Goal: Task Accomplishment & Management: Complete application form

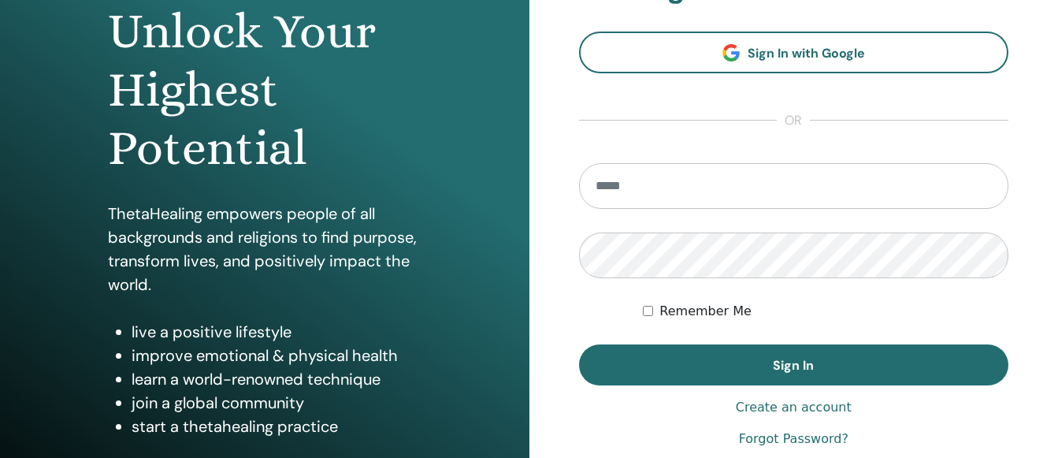
scroll to position [169, 0]
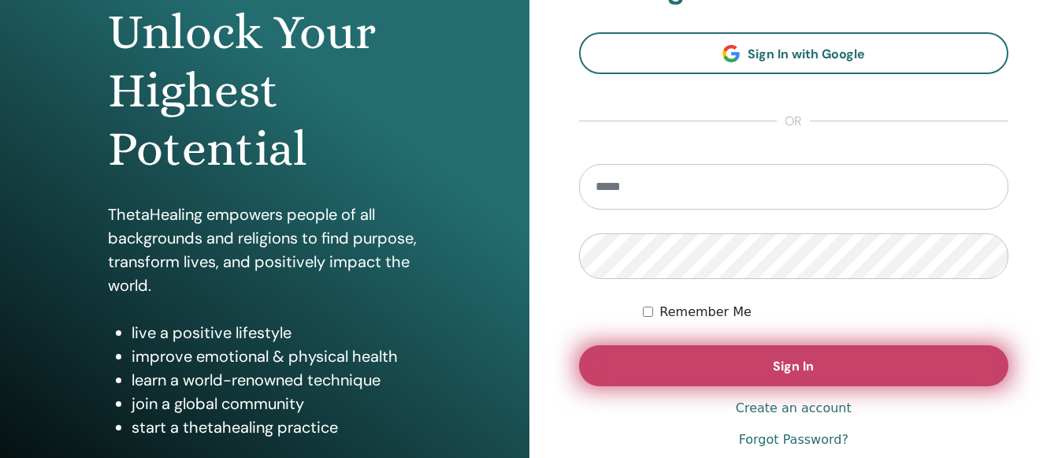
type input "**********"
click at [772, 364] on button "Sign In" at bounding box center [794, 365] width 430 height 41
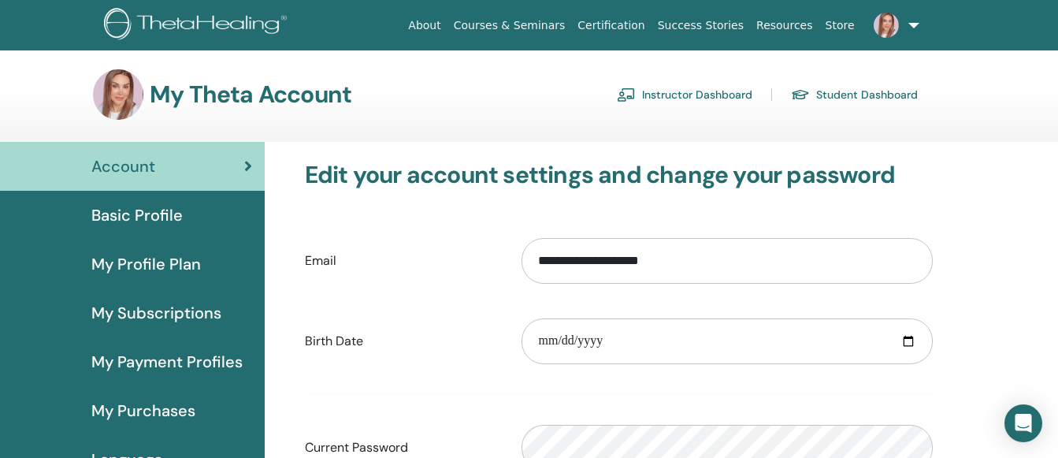
click at [133, 218] on span "Basic Profile" at bounding box center [136, 215] width 91 height 24
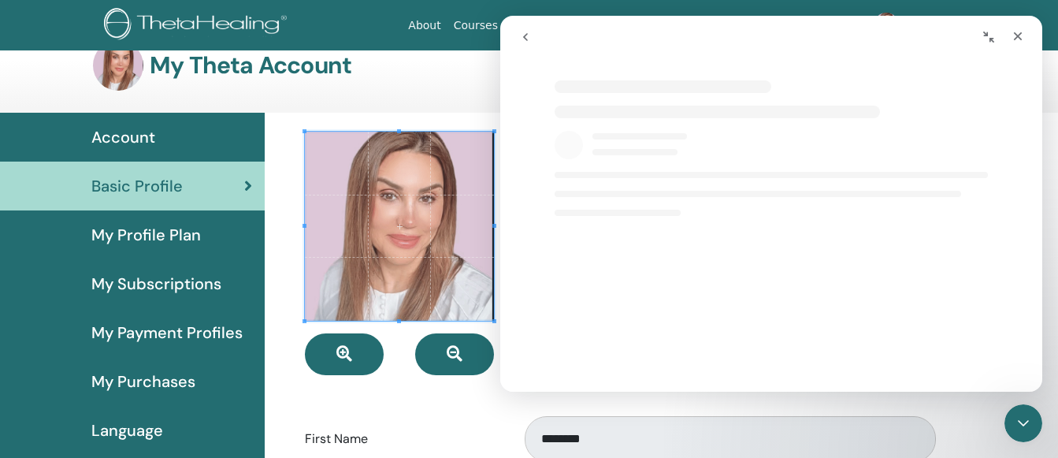
scroll to position [26, 0]
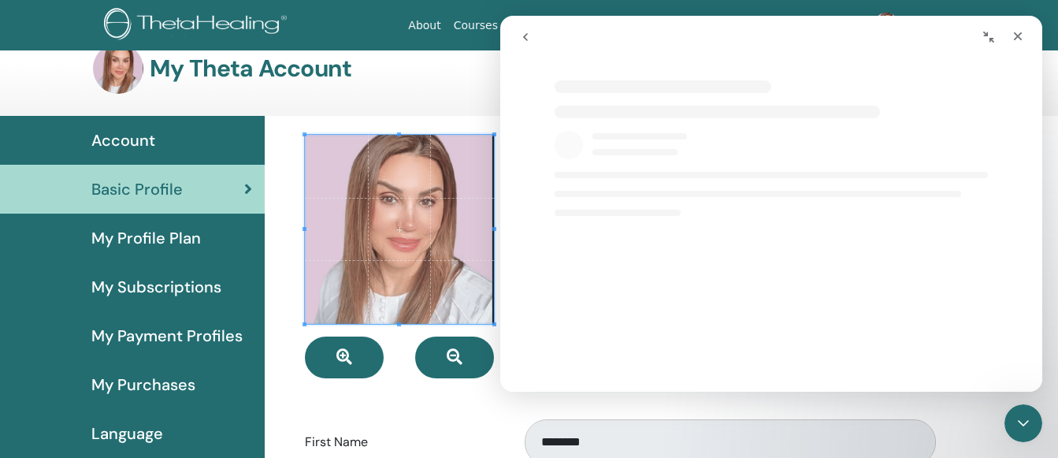
select select "**"
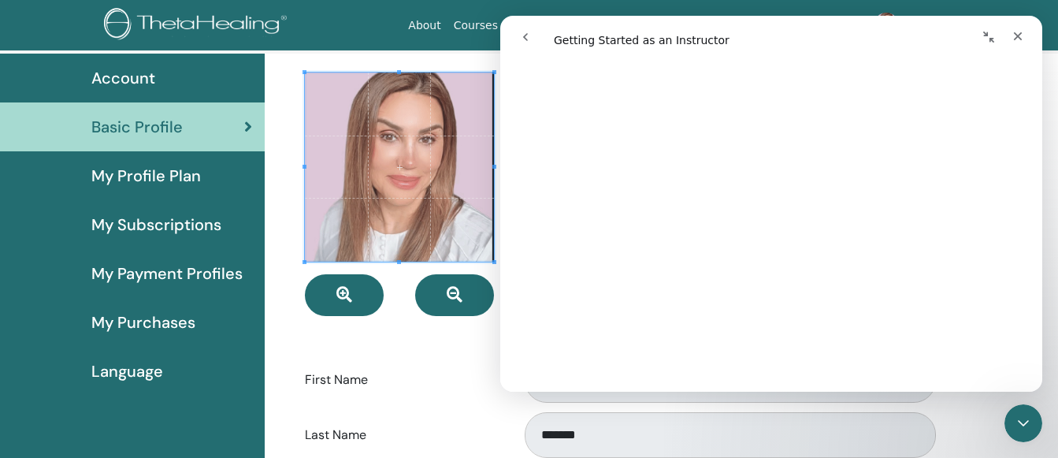
scroll to position [1244, 0]
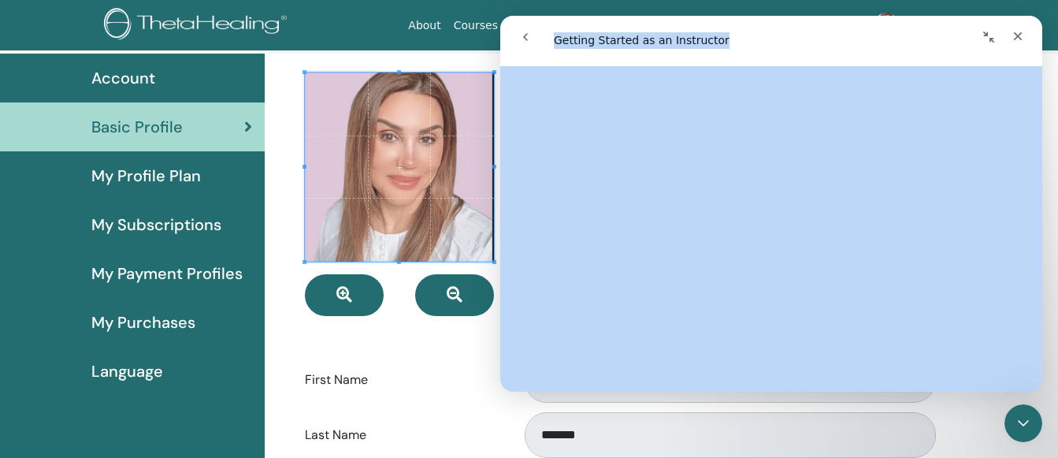
drag, startPoint x: 896, startPoint y: 29, endPoint x: 861, endPoint y: 65, distance: 50.2
click at [861, 65] on div "**********" at bounding box center [771, 204] width 542 height 376
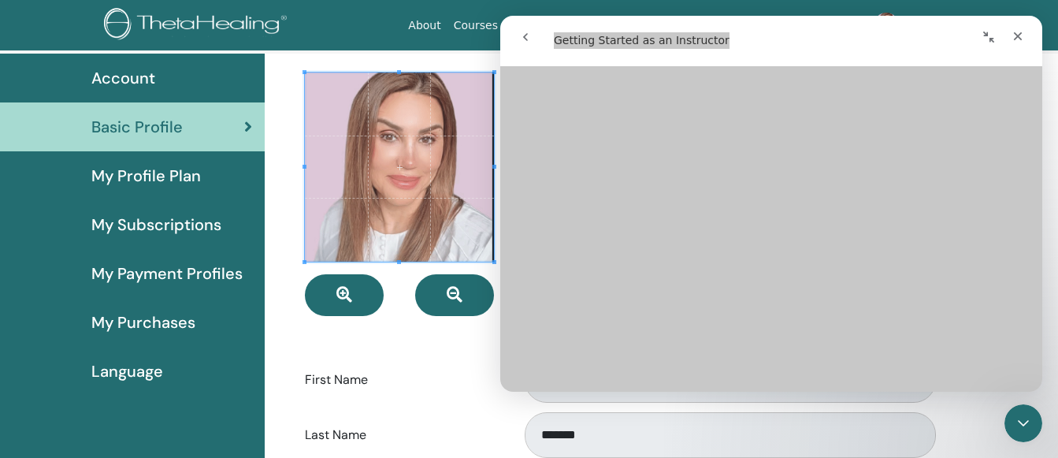
scroll to position [1348, 0]
click at [486, 402] on div "First Name ********" at bounding box center [619, 380] width 652 height 52
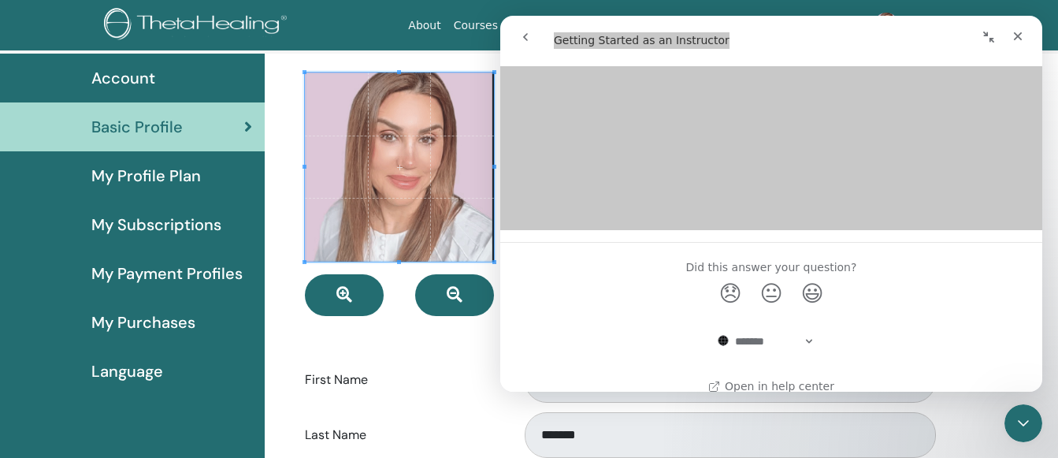
scroll to position [1871, 0]
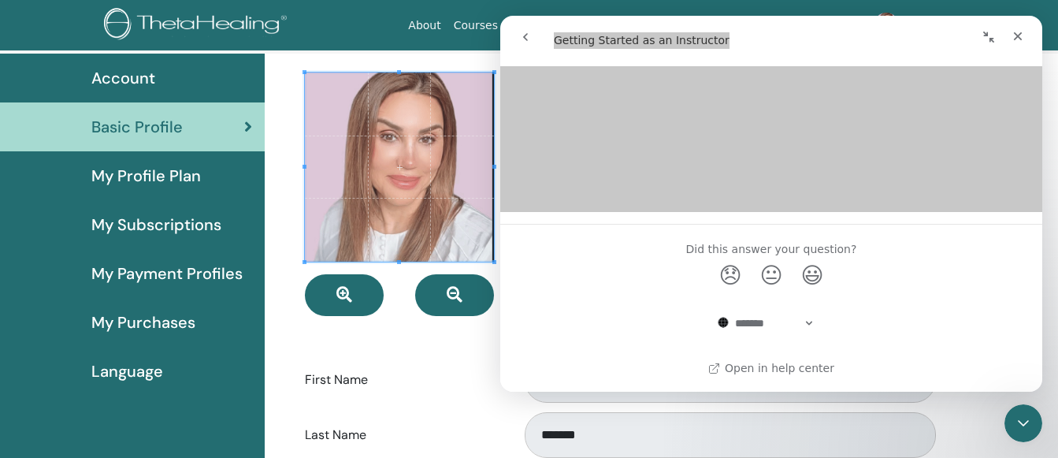
click at [446, 414] on div "Last Name *******" at bounding box center [619, 435] width 652 height 52
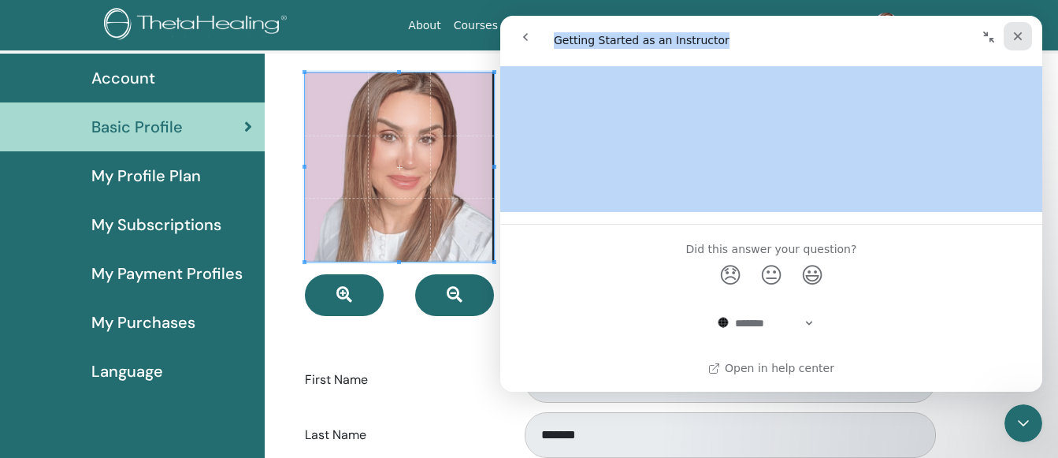
click at [1019, 29] on div "Close" at bounding box center [1018, 36] width 28 height 28
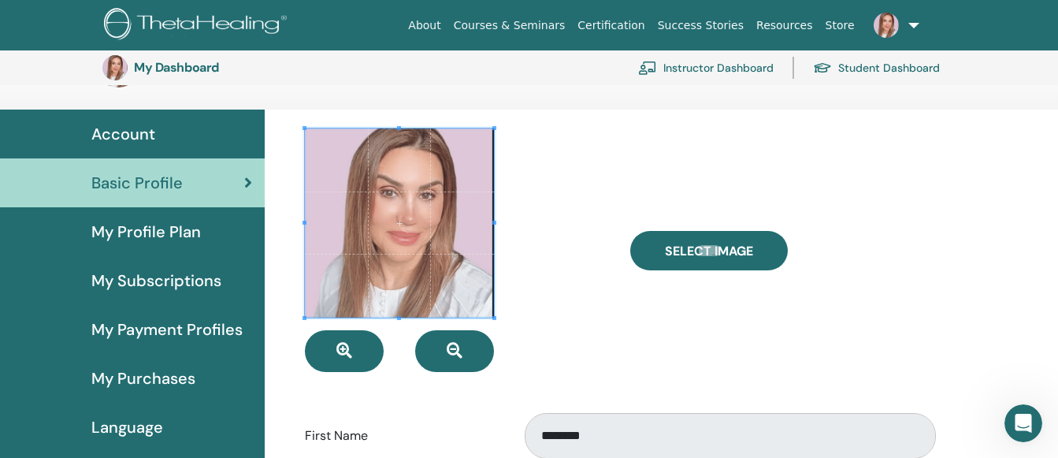
scroll to position [0, 0]
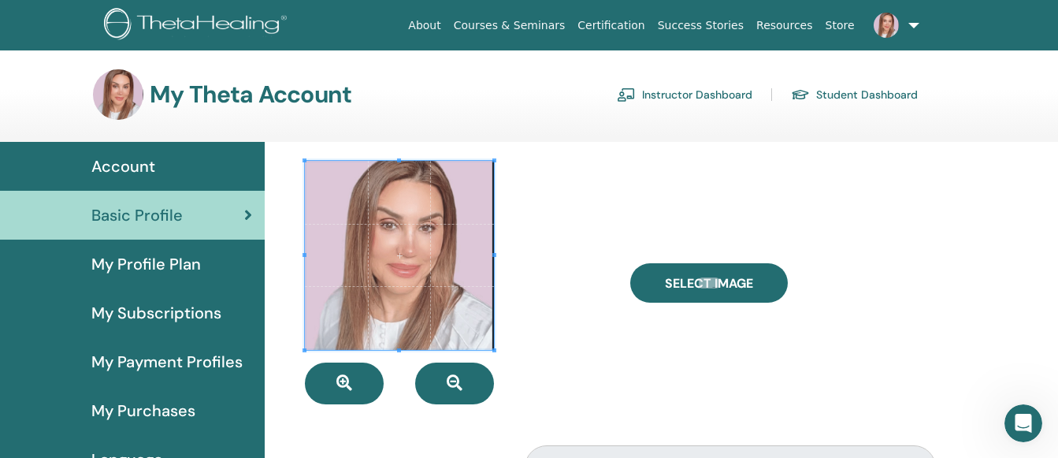
select select "**"
click at [690, 94] on link "Instructor Dashboard" at bounding box center [685, 94] width 136 height 25
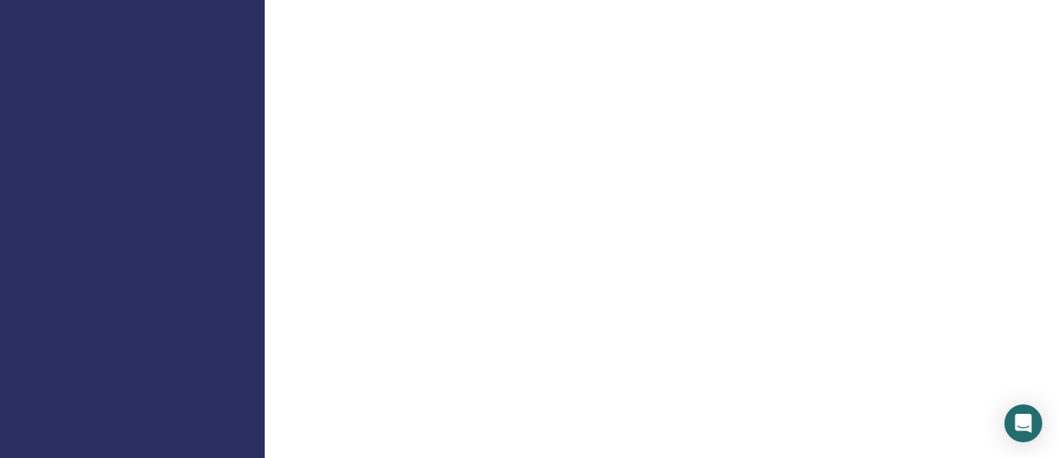
scroll to position [949, 0]
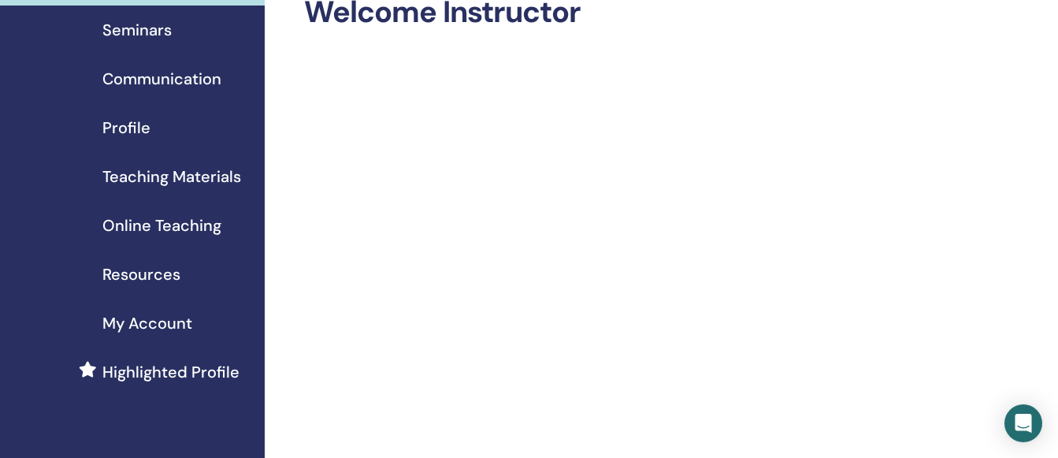
scroll to position [52, 0]
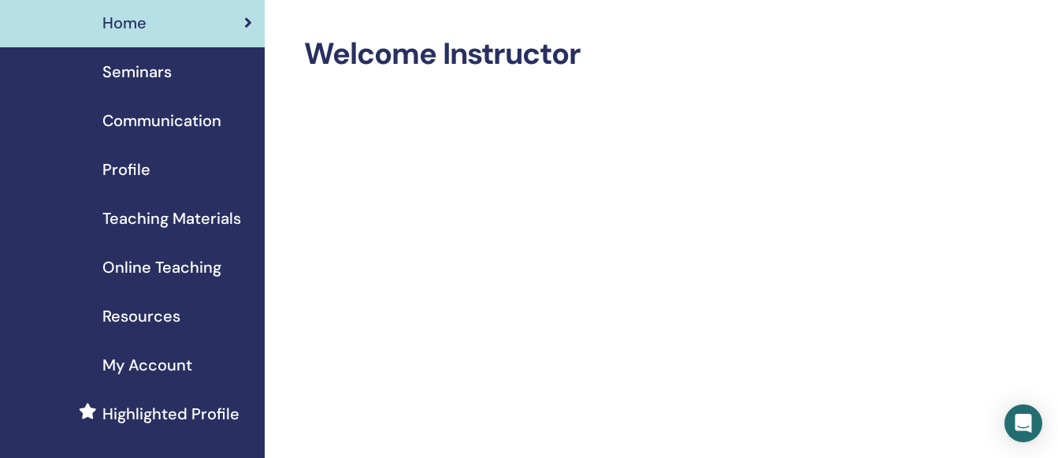
click at [192, 263] on span "Online Teaching" at bounding box center [161, 267] width 119 height 24
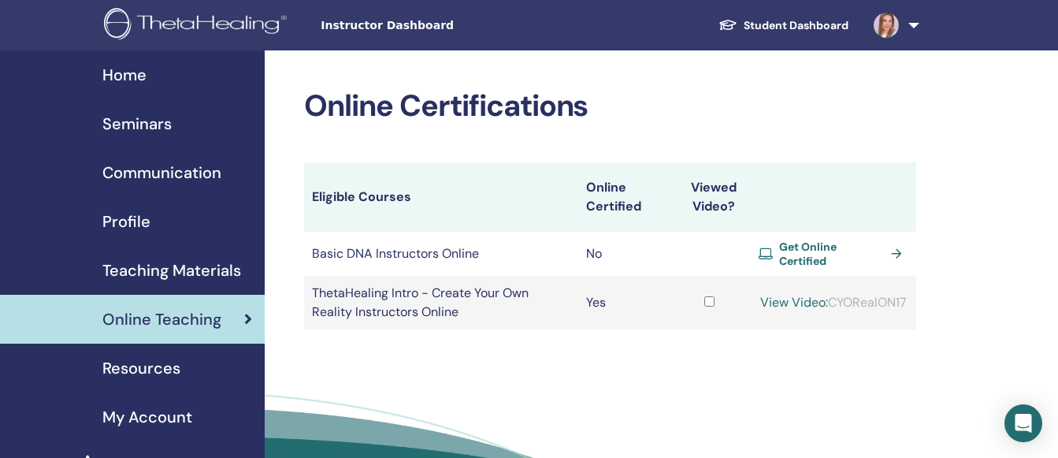
click at [846, 249] on span "Get Online Certified" at bounding box center [832, 254] width 106 height 28
click at [596, 299] on td "Yes" at bounding box center [623, 303] width 91 height 54
click at [779, 296] on link "View Video:" at bounding box center [794, 302] width 68 height 17
click at [132, 121] on span "Seminars" at bounding box center [136, 124] width 69 height 24
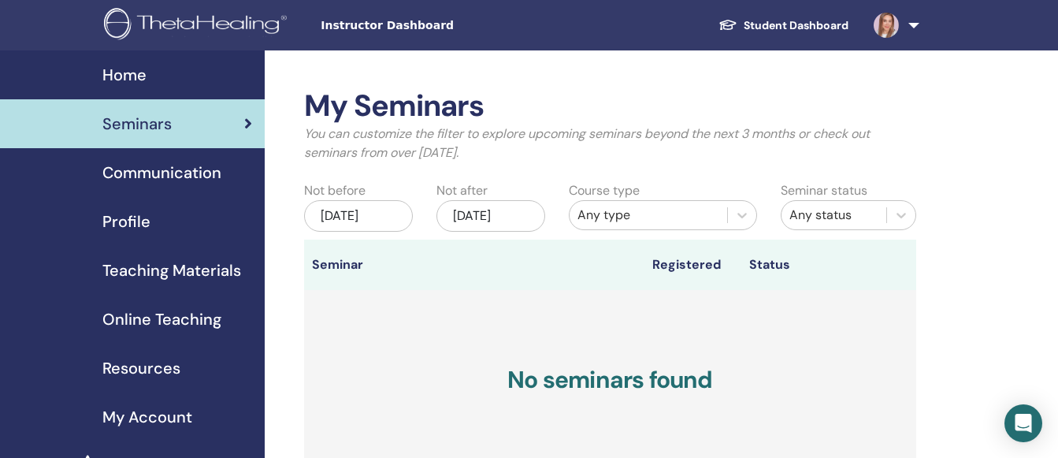
click at [344, 213] on div "[DATE]" at bounding box center [358, 216] width 109 height 32
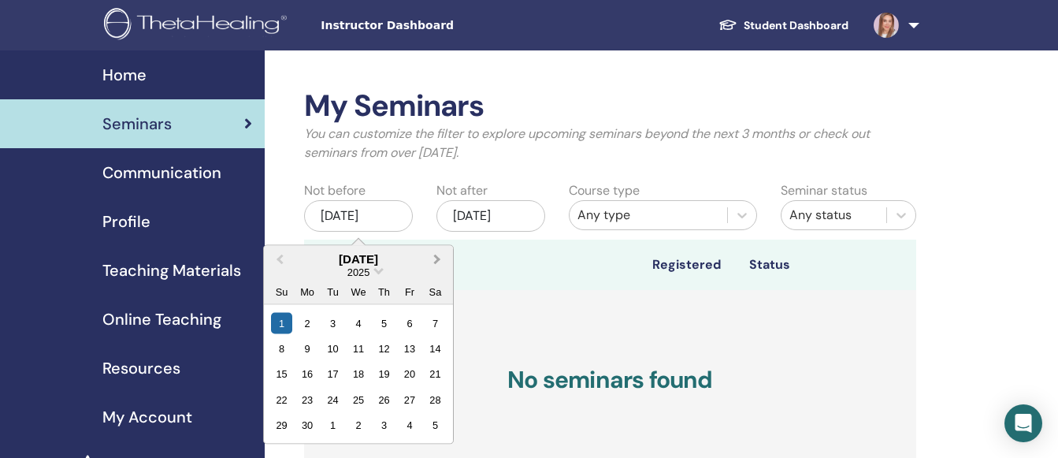
click at [436, 252] on button "Next Month" at bounding box center [438, 259] width 25 height 25
click at [356, 343] on div "10" at bounding box center [358, 347] width 21 height 21
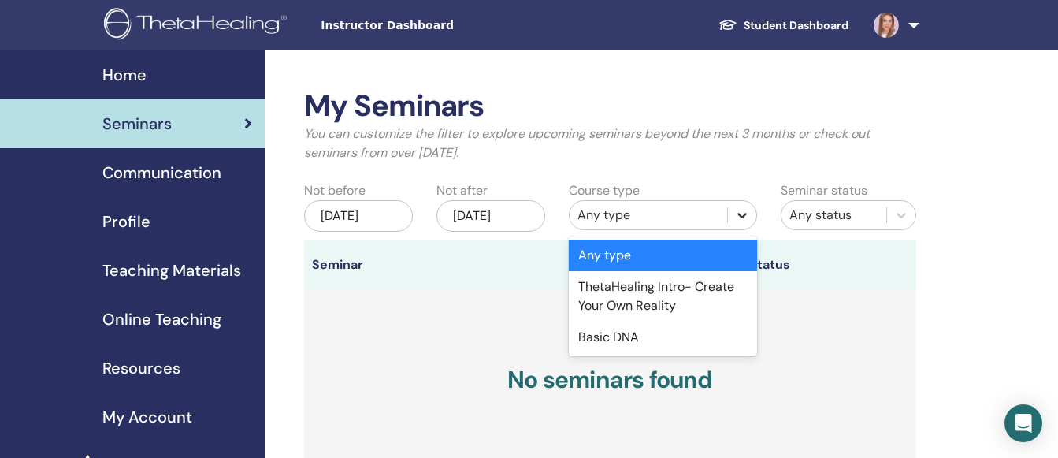
click at [740, 215] on icon at bounding box center [742, 216] width 9 height 6
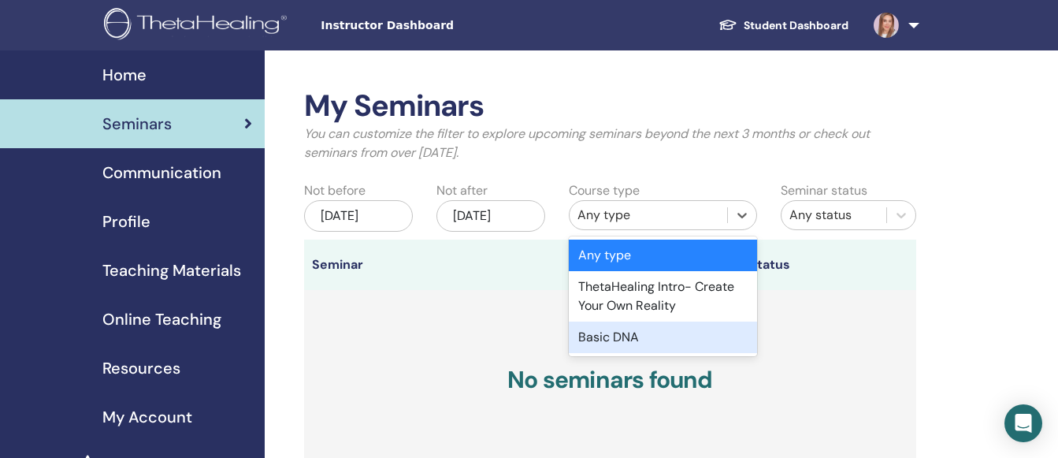
click at [641, 330] on div "Basic DNA" at bounding box center [663, 338] width 188 height 32
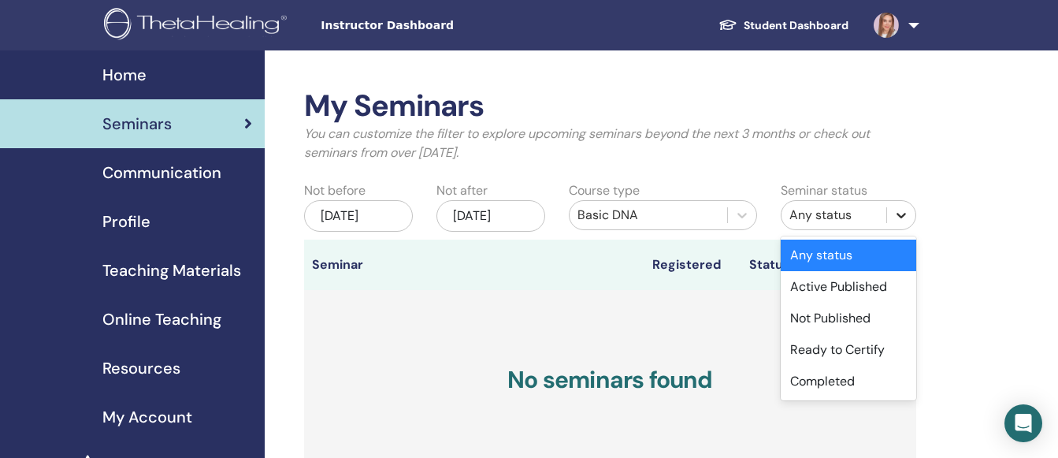
click at [895, 215] on icon at bounding box center [902, 215] width 16 height 16
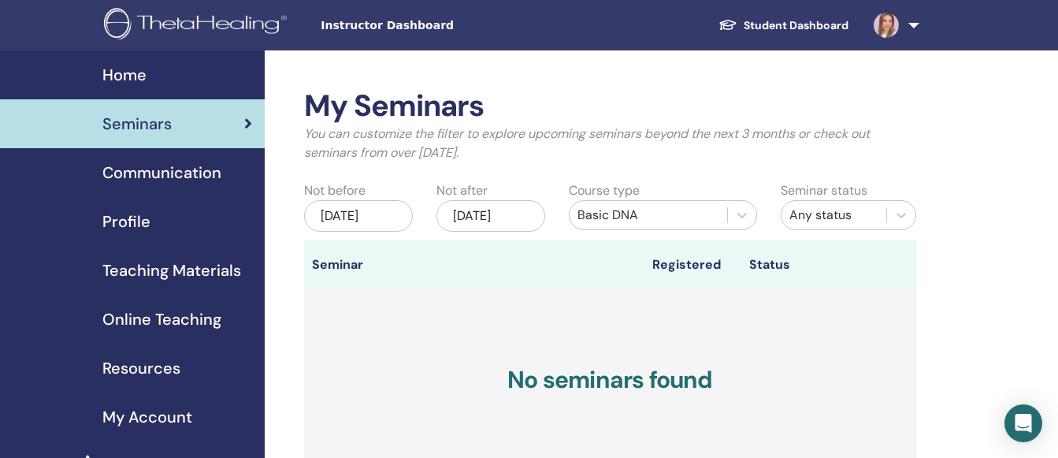
click at [468, 214] on div "Dec/01, 2025" at bounding box center [491, 216] width 109 height 32
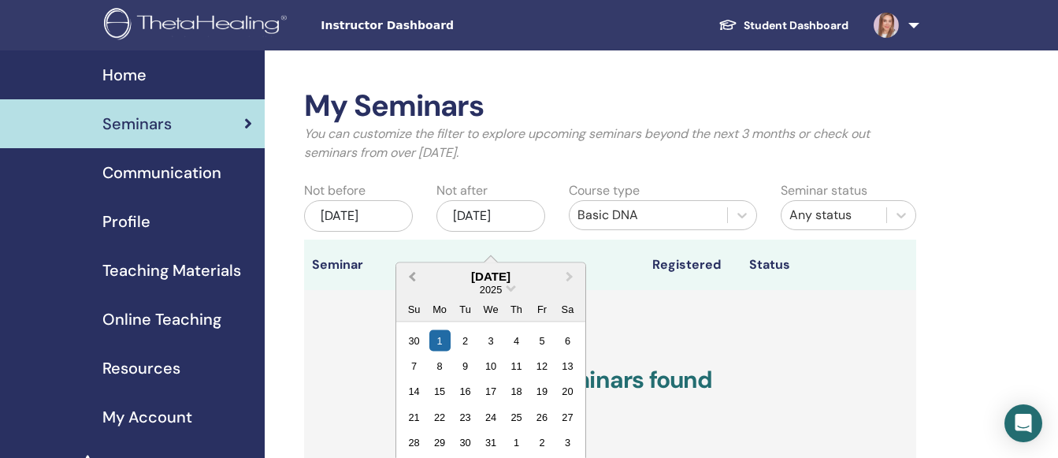
click at [411, 271] on button "Previous Month" at bounding box center [410, 276] width 25 height 25
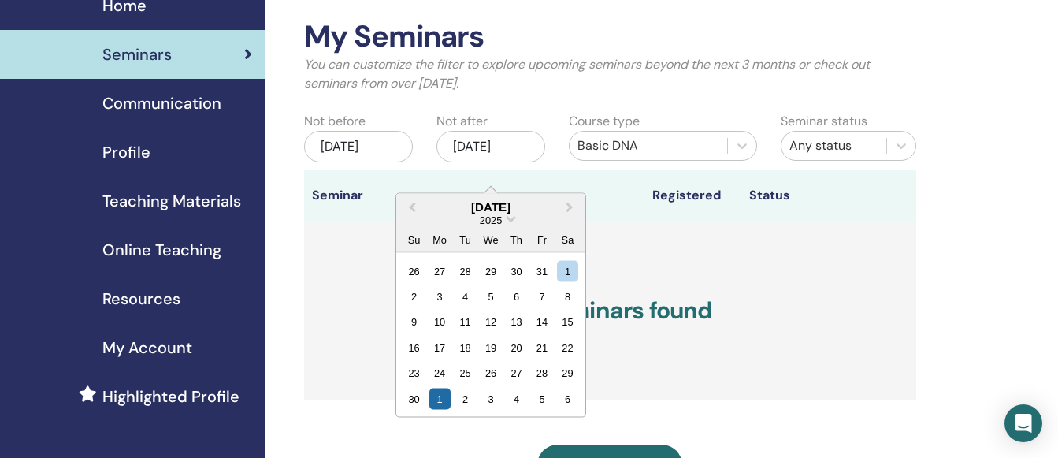
scroll to position [70, 0]
click at [412, 202] on span "Previous Month" at bounding box center [412, 206] width 0 height 17
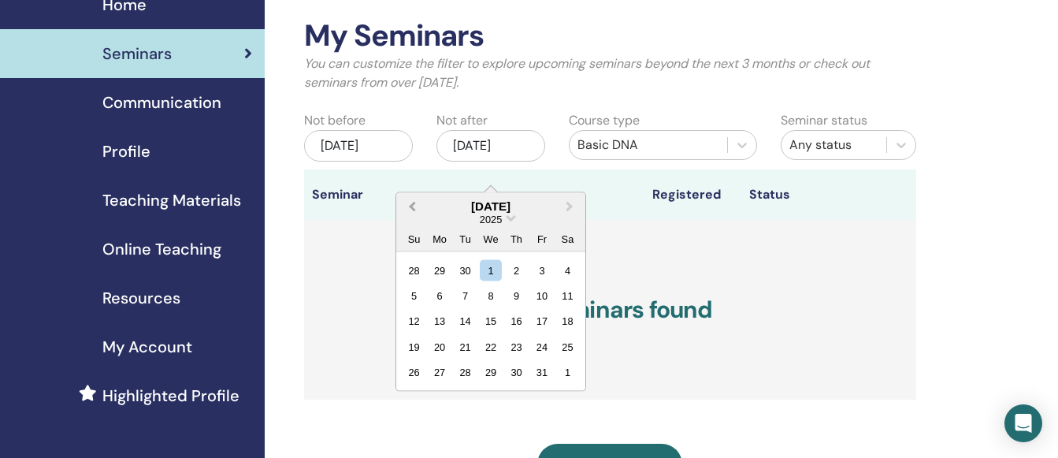
click at [412, 205] on span "Previous Month" at bounding box center [412, 206] width 0 height 17
click at [437, 322] on div "15" at bounding box center [439, 320] width 21 height 21
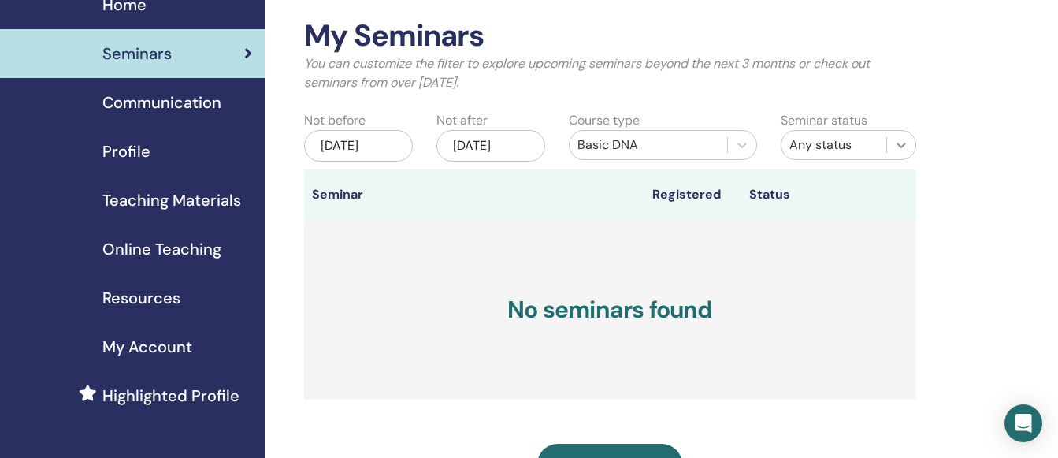
click at [902, 146] on icon at bounding box center [901, 146] width 9 height 6
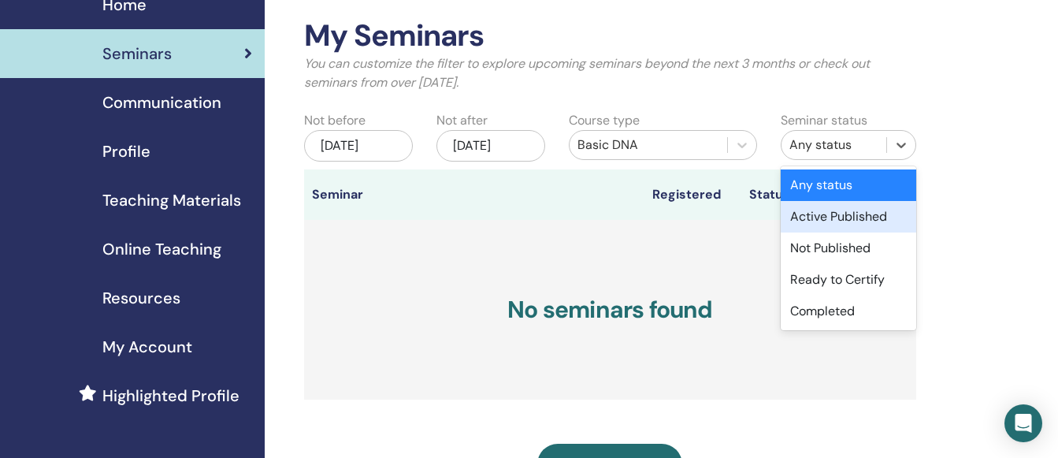
click at [856, 218] on div "Active Published" at bounding box center [849, 217] width 136 height 32
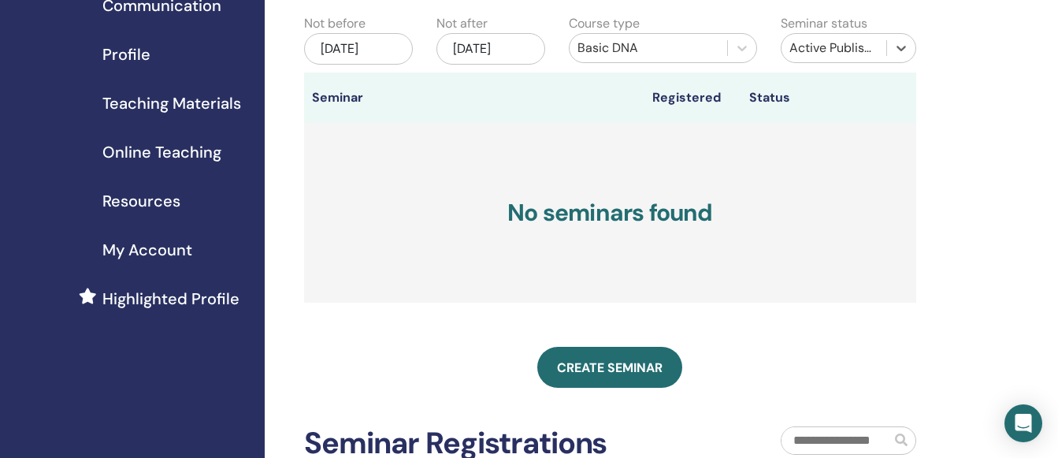
scroll to position [169, 0]
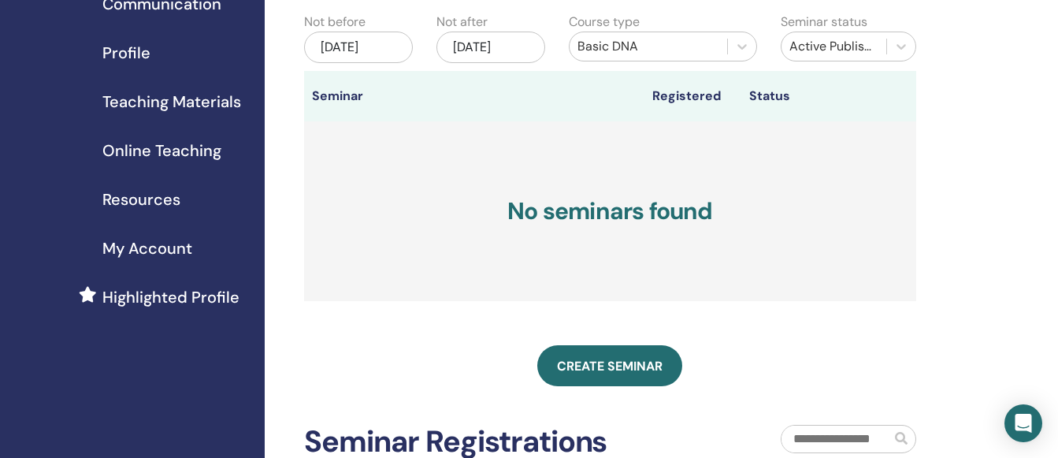
click at [358, 43] on div "Sep/10, 2025" at bounding box center [358, 48] width 109 height 32
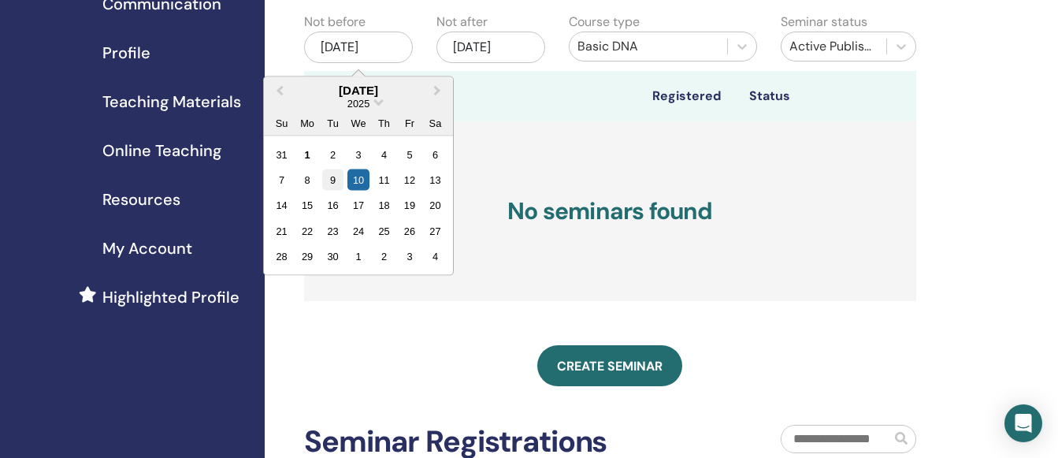
click at [333, 177] on div "9" at bounding box center [332, 179] width 21 height 21
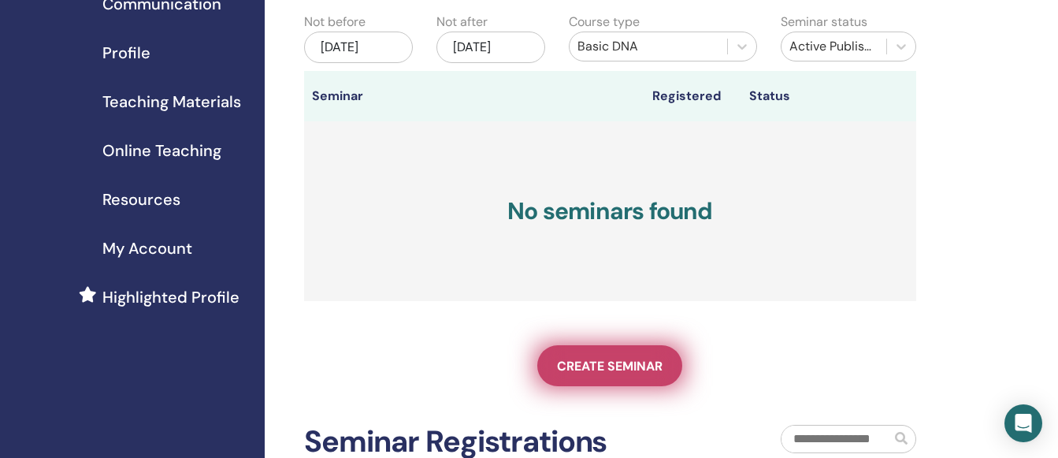
click at [612, 374] on span "Create seminar" at bounding box center [610, 366] width 106 height 17
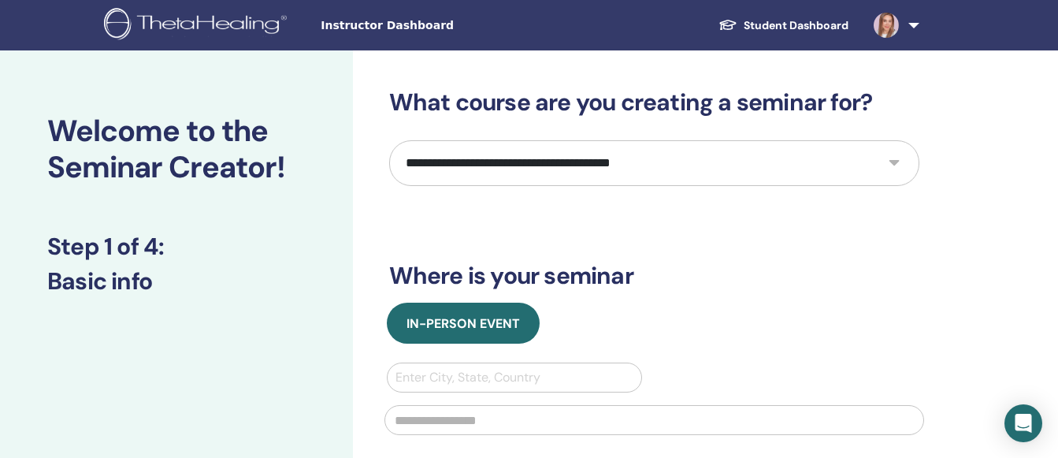
click at [894, 163] on select "**********" at bounding box center [654, 163] width 530 height 46
select select "*"
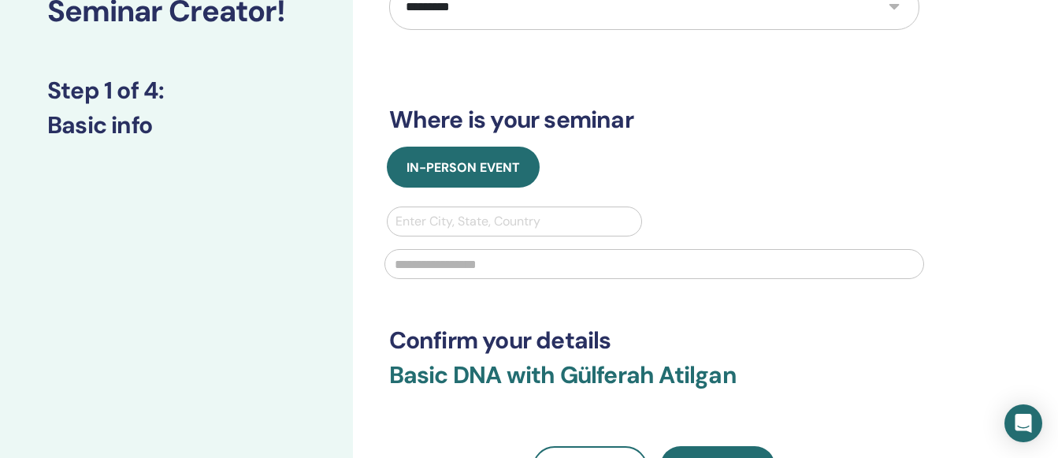
scroll to position [157, 0]
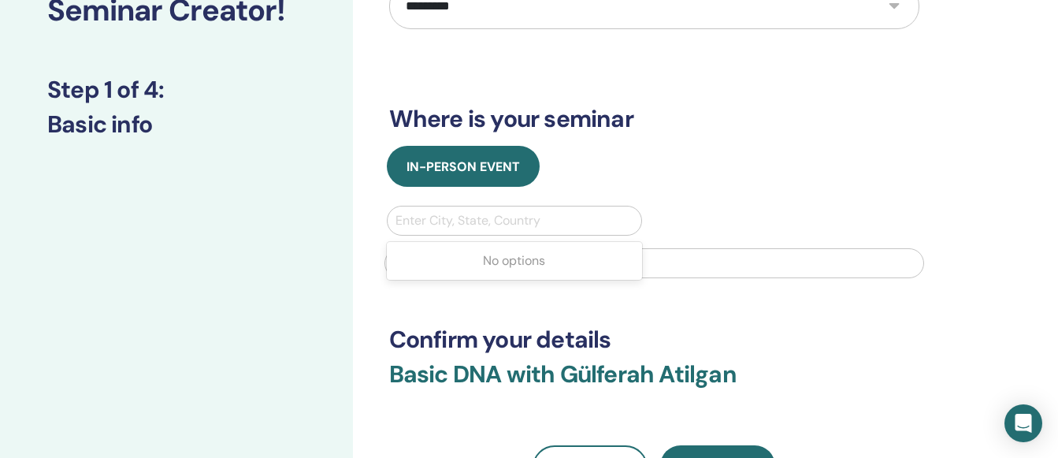
click at [442, 227] on div at bounding box center [515, 221] width 239 height 22
click at [451, 255] on div "No options" at bounding box center [515, 261] width 256 height 32
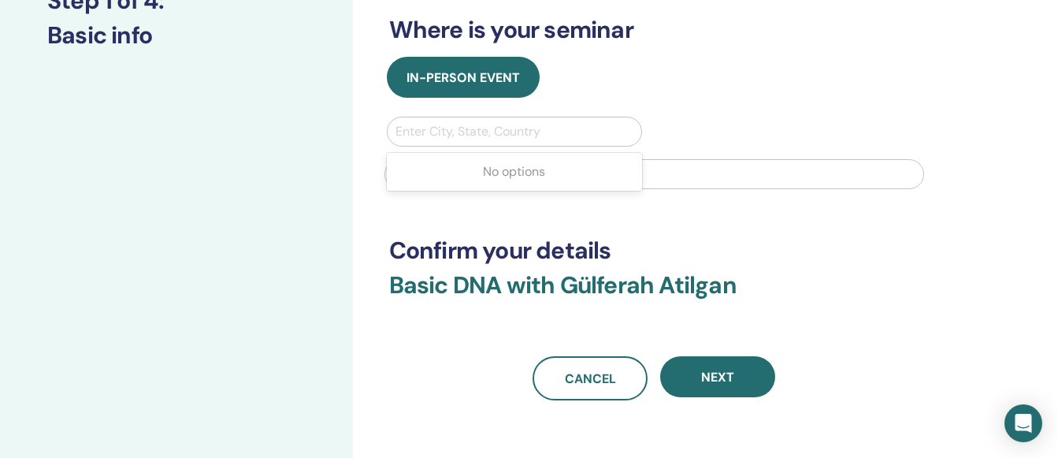
scroll to position [245, 0]
click at [705, 212] on div "**********" at bounding box center [654, 122] width 530 height 558
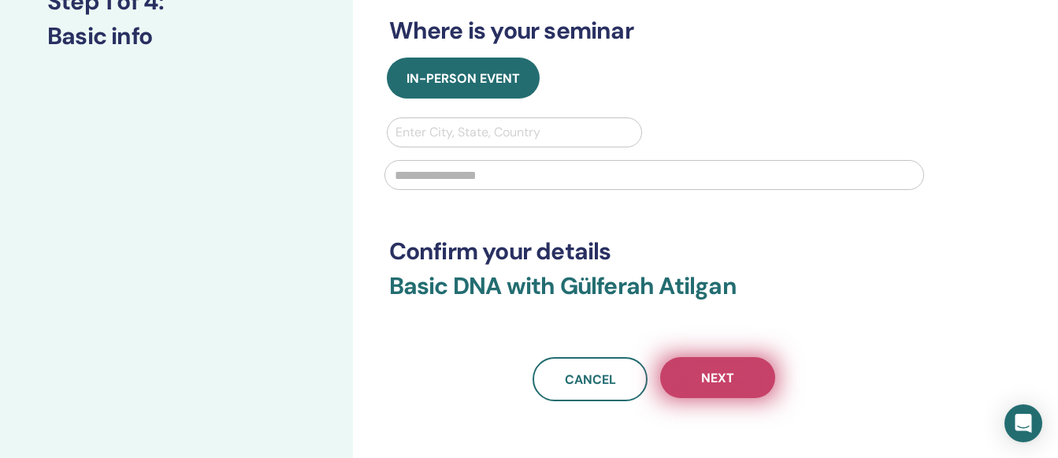
click at [731, 374] on span "Next" at bounding box center [717, 378] width 33 height 17
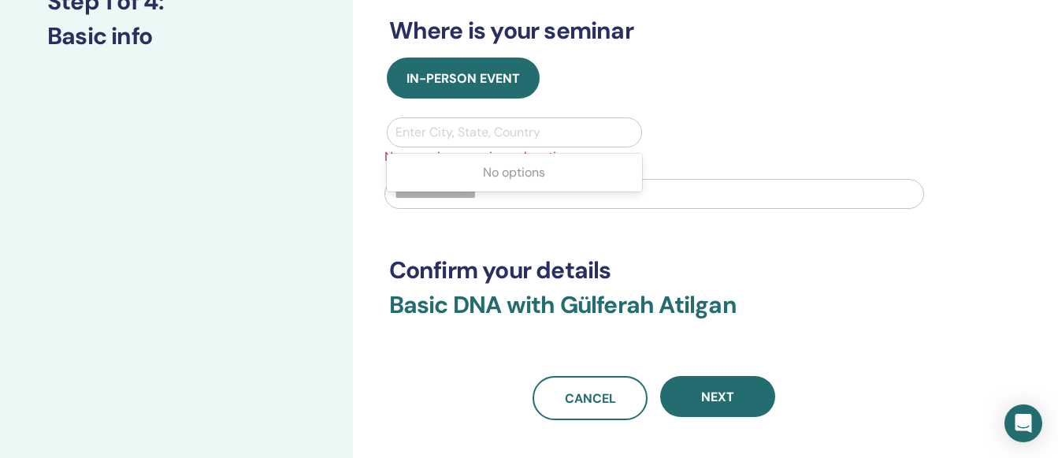
click at [441, 138] on div at bounding box center [515, 132] width 239 height 22
type input "******"
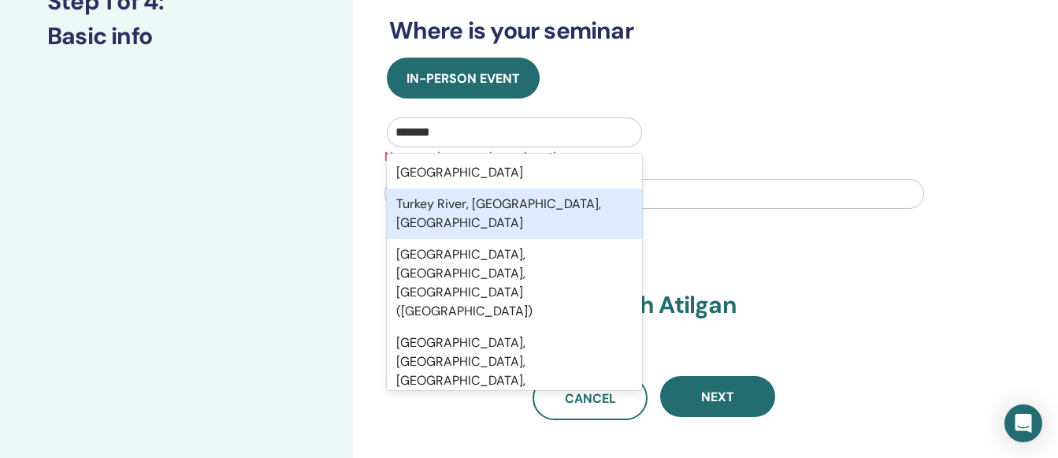
click at [557, 217] on div "Turkey River, [GEOGRAPHIC_DATA], [GEOGRAPHIC_DATA]" at bounding box center [515, 213] width 256 height 50
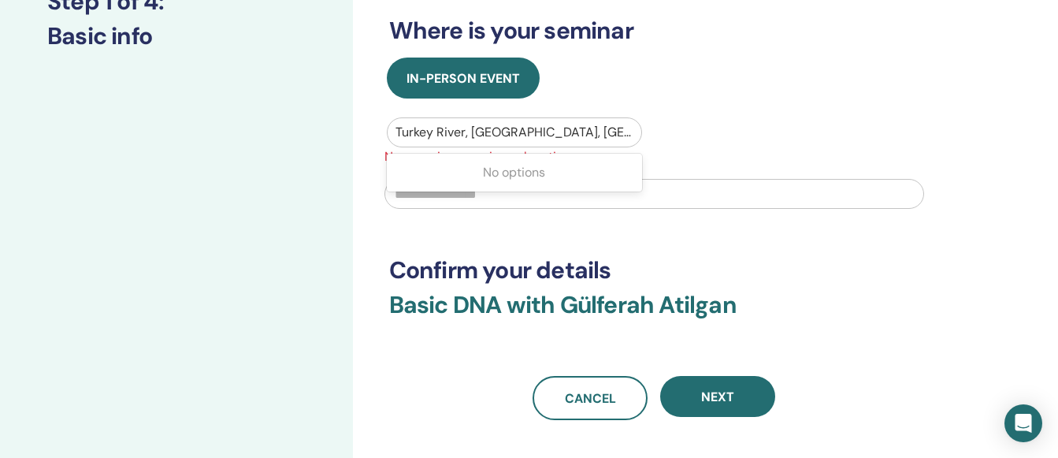
drag, startPoint x: 540, startPoint y: 126, endPoint x: 392, endPoint y: 128, distance: 147.4
click at [392, 128] on div "Turkey River, [GEOGRAPHIC_DATA], [GEOGRAPHIC_DATA]" at bounding box center [515, 132] width 255 height 28
drag, startPoint x: 517, startPoint y: 130, endPoint x: 424, endPoint y: 135, distance: 93.1
click at [424, 135] on div at bounding box center [515, 132] width 239 height 22
click at [517, 127] on div at bounding box center [515, 132] width 239 height 22
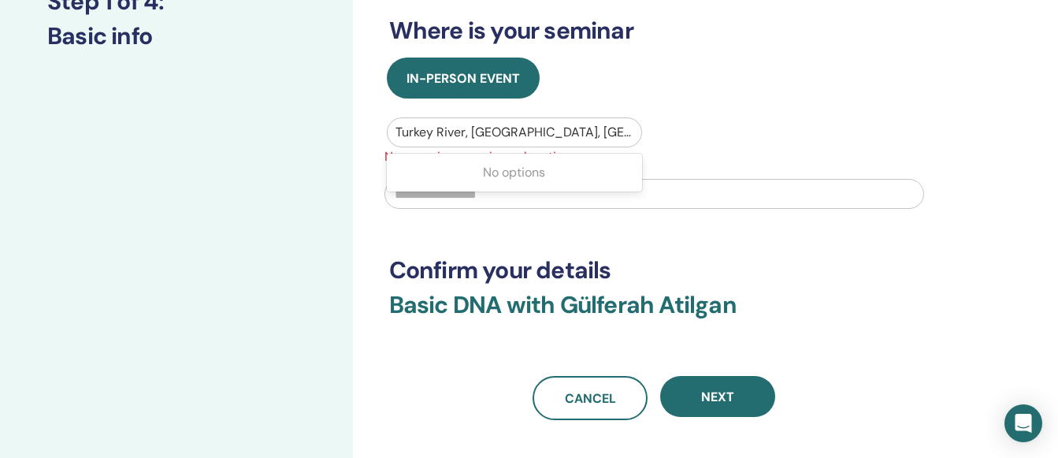
click at [520, 151] on span "New seminar requires a location" at bounding box center [654, 156] width 559 height 19
click at [518, 129] on div at bounding box center [515, 132] width 239 height 22
click at [517, 129] on div at bounding box center [515, 132] width 239 height 22
drag, startPoint x: 395, startPoint y: 128, endPoint x: 534, endPoint y: 121, distance: 139.7
click at [535, 125] on div at bounding box center [515, 132] width 239 height 22
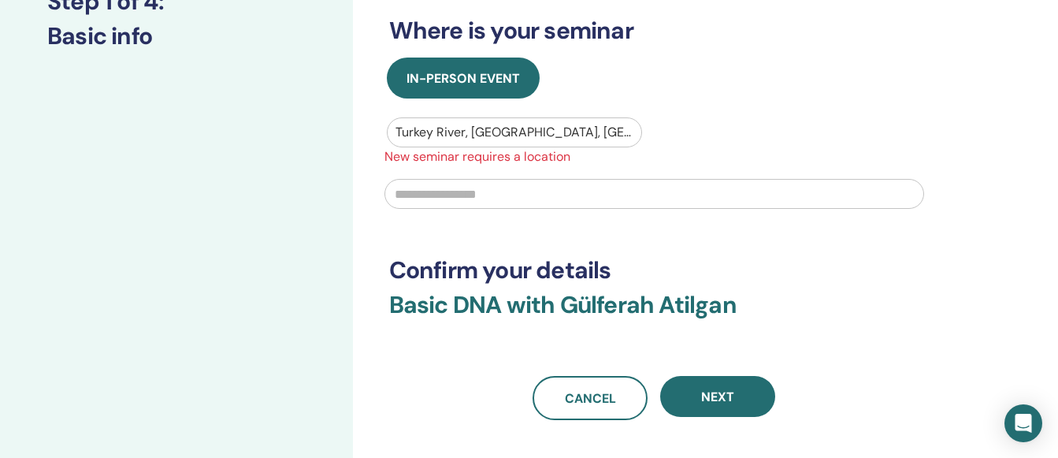
click at [512, 130] on div at bounding box center [515, 132] width 239 height 22
click at [793, 113] on div "In-Person Event [GEOGRAPHIC_DATA], [GEOGRAPHIC_DATA], [GEOGRAPHIC_DATA] New sem…" at bounding box center [654, 138] width 554 height 161
drag, startPoint x: 514, startPoint y: 131, endPoint x: 411, endPoint y: 138, distance: 102.7
click at [411, 138] on div at bounding box center [515, 132] width 239 height 22
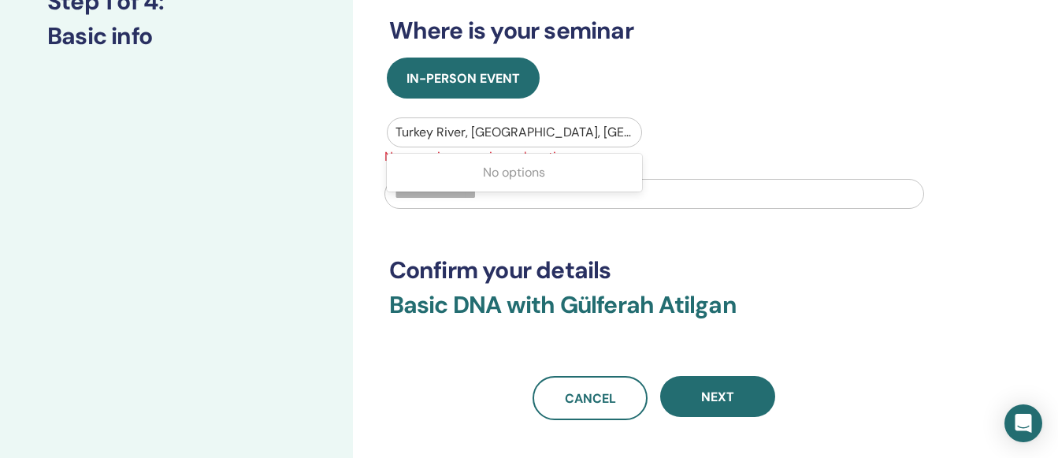
click at [518, 130] on div at bounding box center [515, 132] width 239 height 22
drag, startPoint x: 394, startPoint y: 129, endPoint x: 522, endPoint y: 130, distance: 128.5
click at [522, 130] on div "Turkey River, [GEOGRAPHIC_DATA], [GEOGRAPHIC_DATA]" at bounding box center [515, 132] width 255 height 28
click at [522, 130] on div at bounding box center [515, 132] width 239 height 22
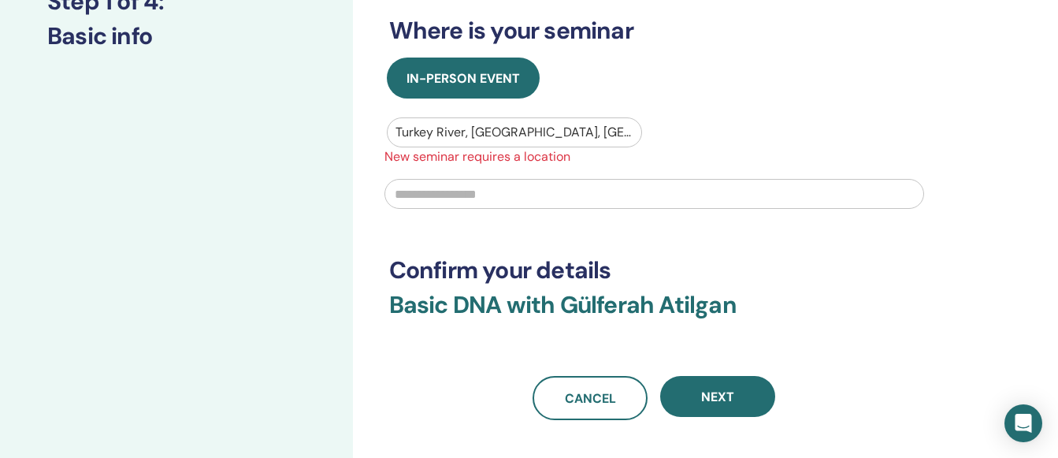
click at [522, 130] on div at bounding box center [515, 132] width 239 height 22
click at [435, 208] on input "text" at bounding box center [655, 194] width 540 height 30
type input "**********"
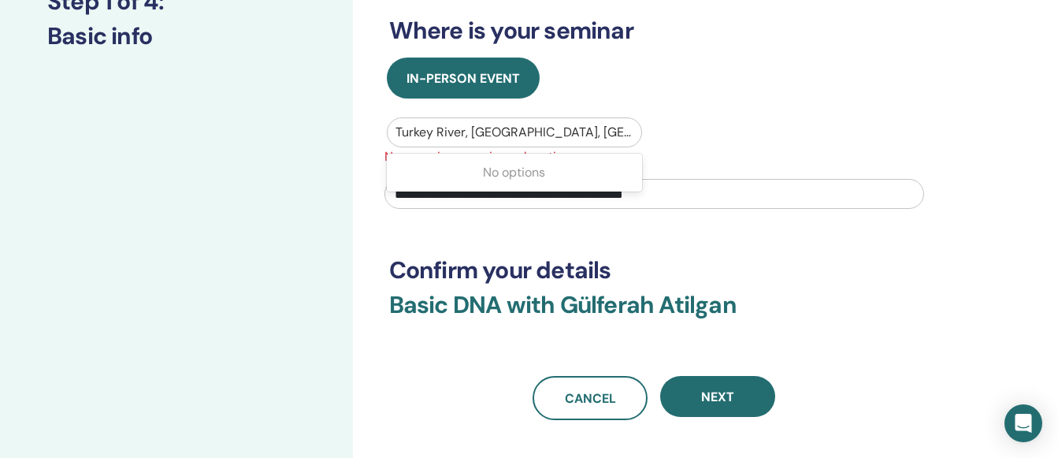
click at [515, 131] on div at bounding box center [515, 132] width 239 height 22
click at [515, 132] on div at bounding box center [515, 132] width 239 height 22
click at [511, 132] on div at bounding box center [515, 132] width 239 height 22
click at [516, 179] on div "No options" at bounding box center [515, 173] width 256 height 32
drag, startPoint x: 516, startPoint y: 179, endPoint x: 493, endPoint y: 180, distance: 22.9
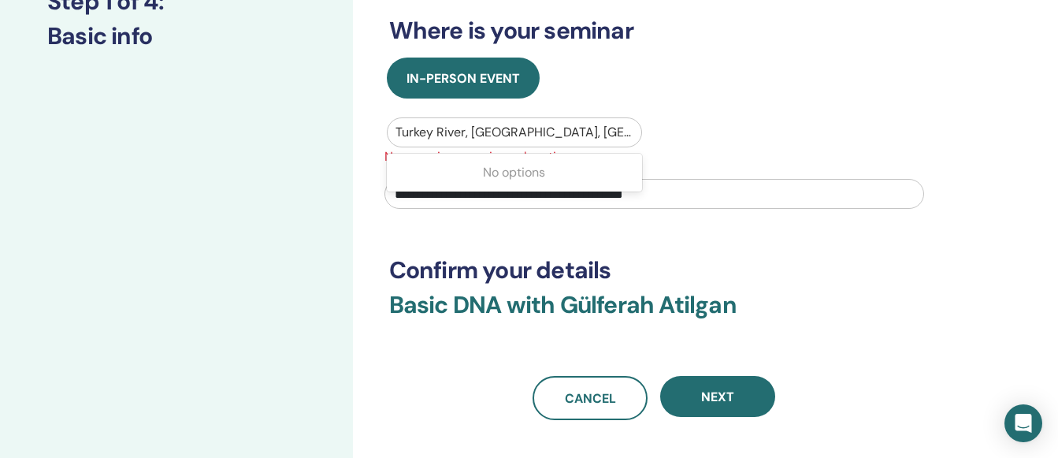
click at [493, 180] on div "No options" at bounding box center [515, 173] width 256 height 32
type input "*"
type input "*******"
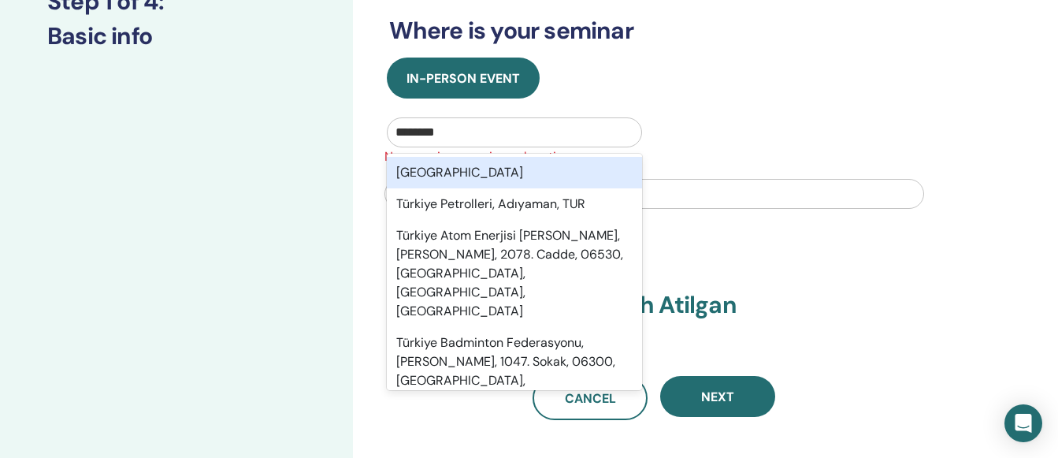
click at [462, 170] on div "[GEOGRAPHIC_DATA]" at bounding box center [515, 173] width 256 height 32
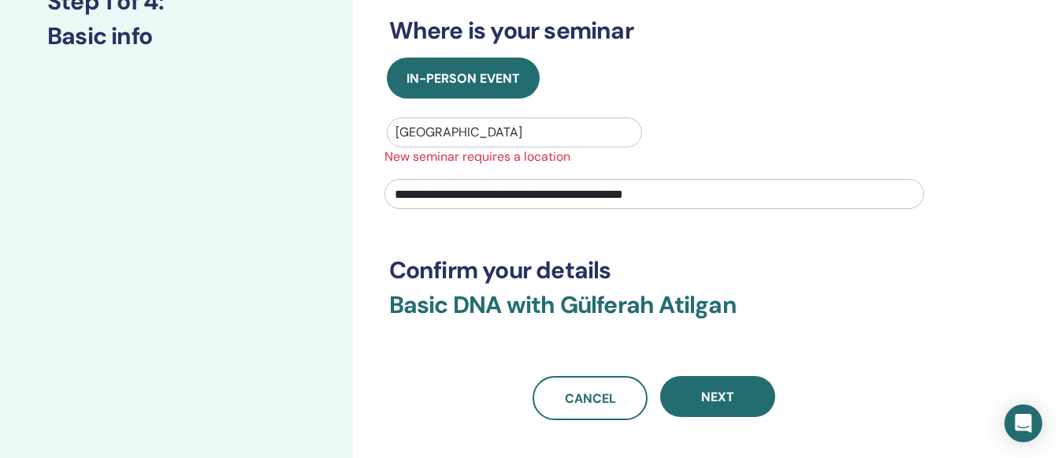
click at [433, 129] on div at bounding box center [515, 132] width 239 height 22
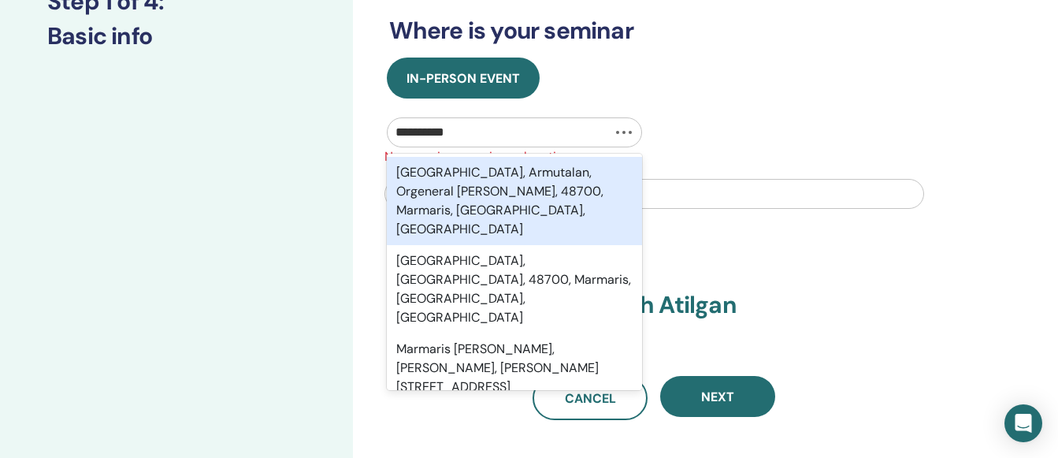
type input "********"
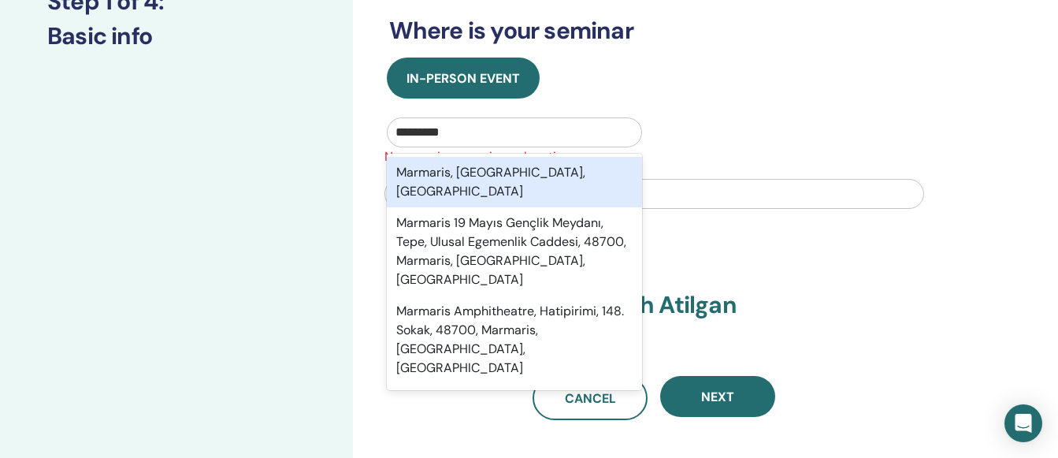
click at [455, 180] on div "Marmaris, [GEOGRAPHIC_DATA], [GEOGRAPHIC_DATA]" at bounding box center [515, 182] width 256 height 50
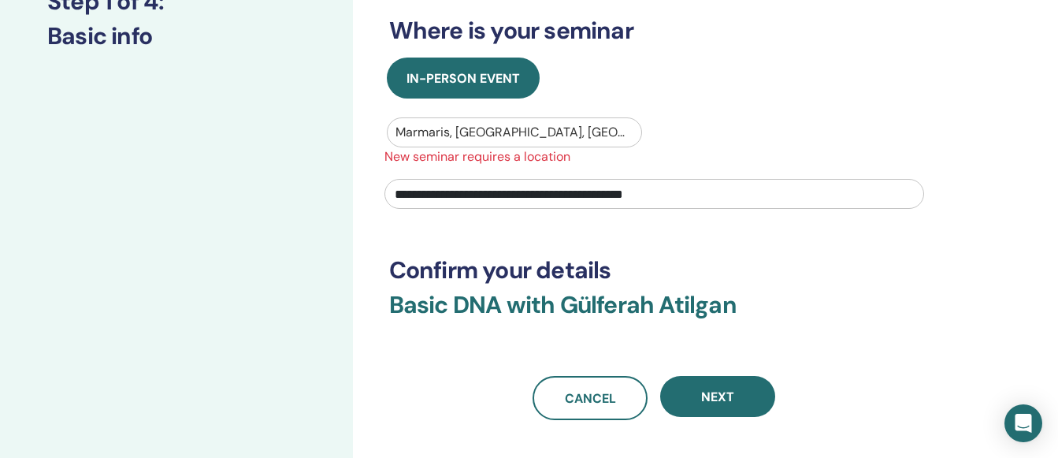
click at [638, 234] on div "**********" at bounding box center [654, 131] width 530 height 577
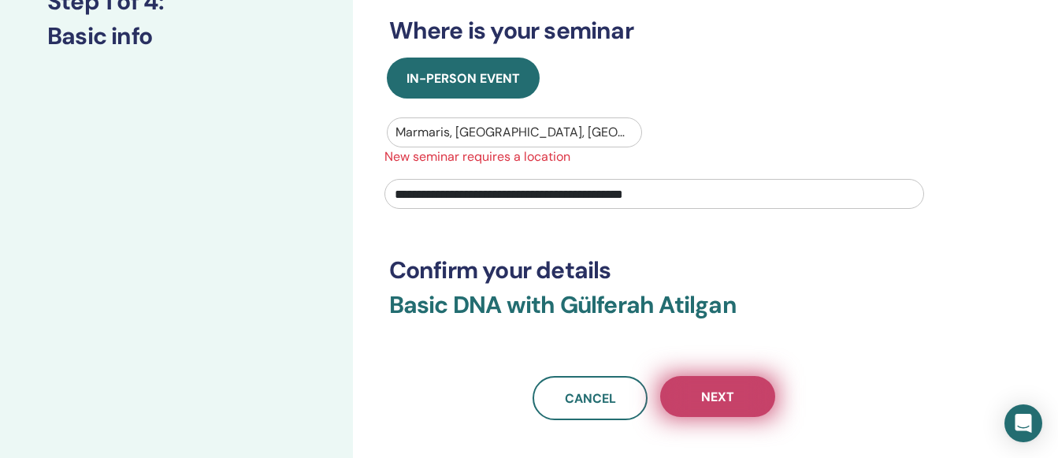
click at [702, 390] on span "Next" at bounding box center [717, 397] width 33 height 17
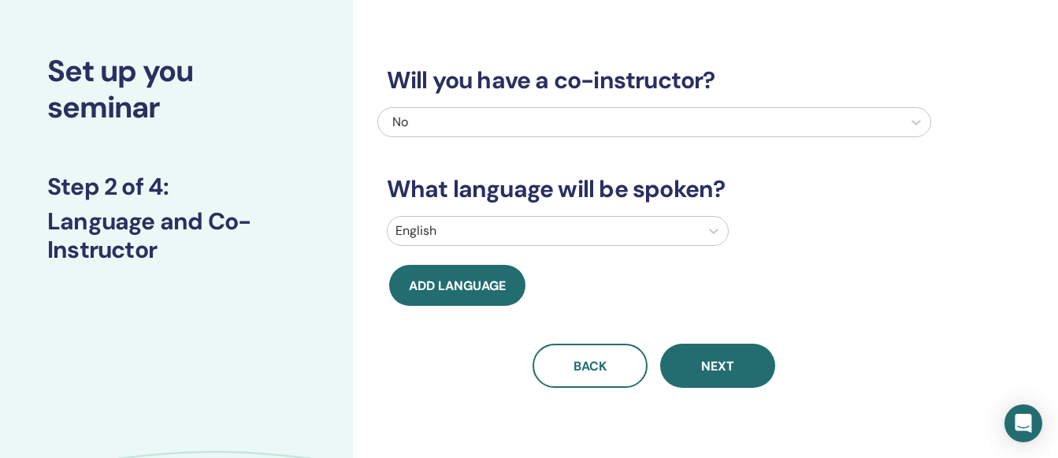
scroll to position [45, 0]
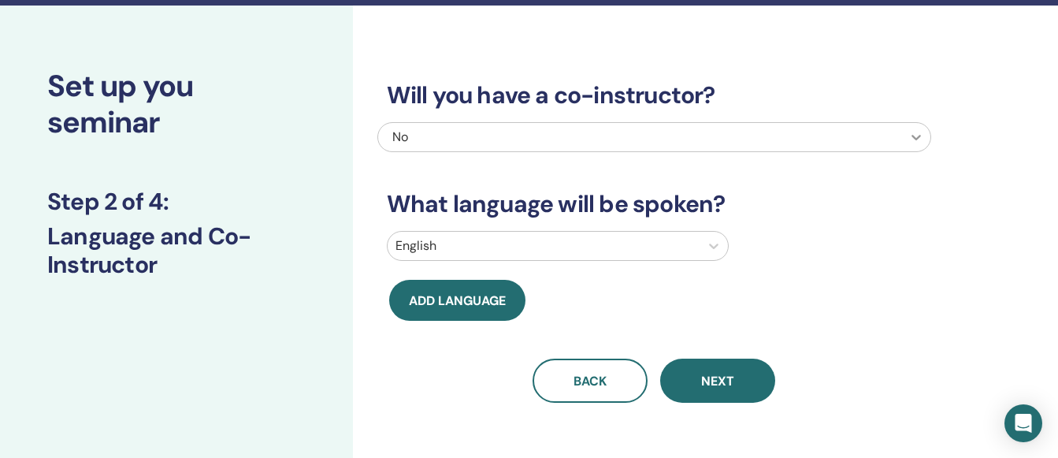
click at [914, 136] on icon at bounding box center [916, 138] width 9 height 6
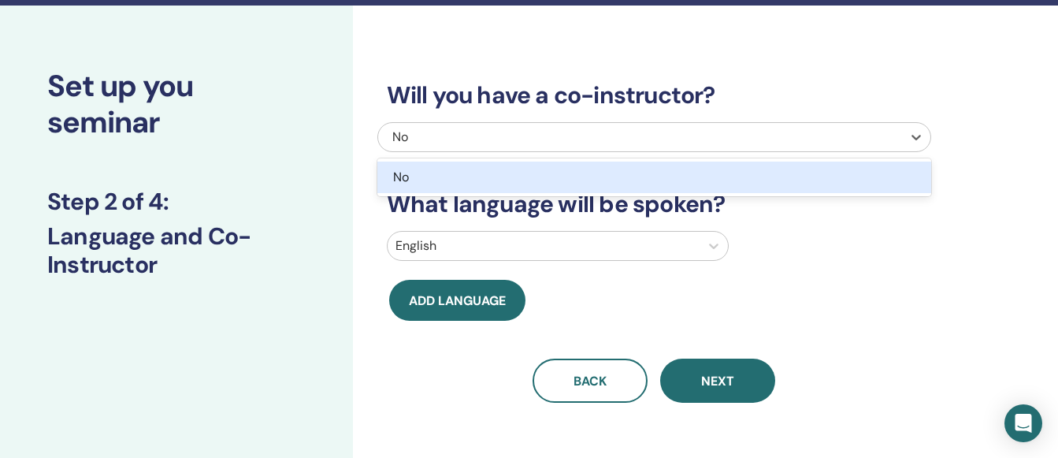
click at [760, 181] on div "No" at bounding box center [613, 177] width 440 height 19
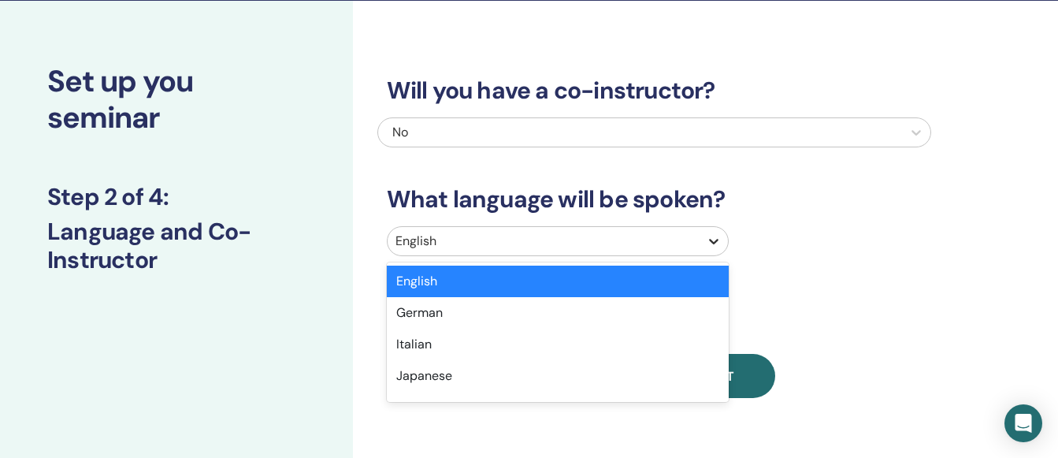
click at [706, 247] on icon at bounding box center [714, 241] width 16 height 16
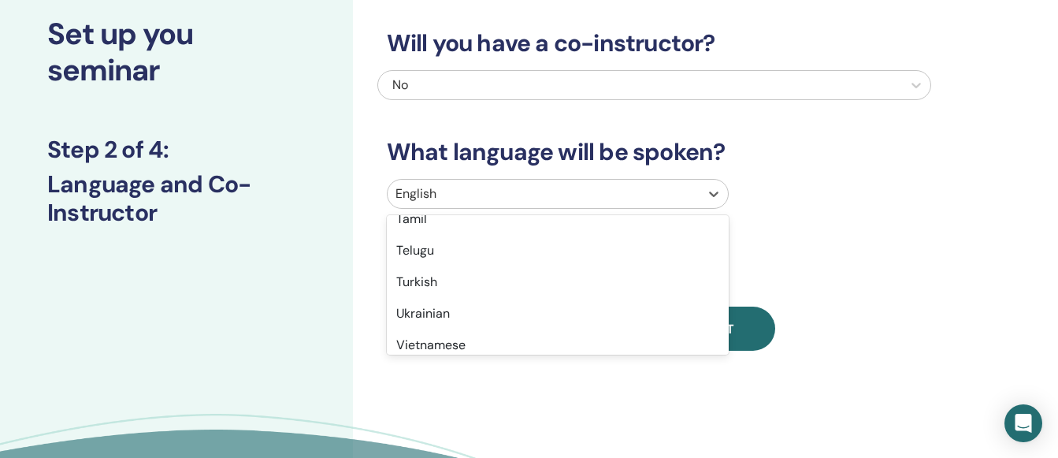
scroll to position [1277, 0]
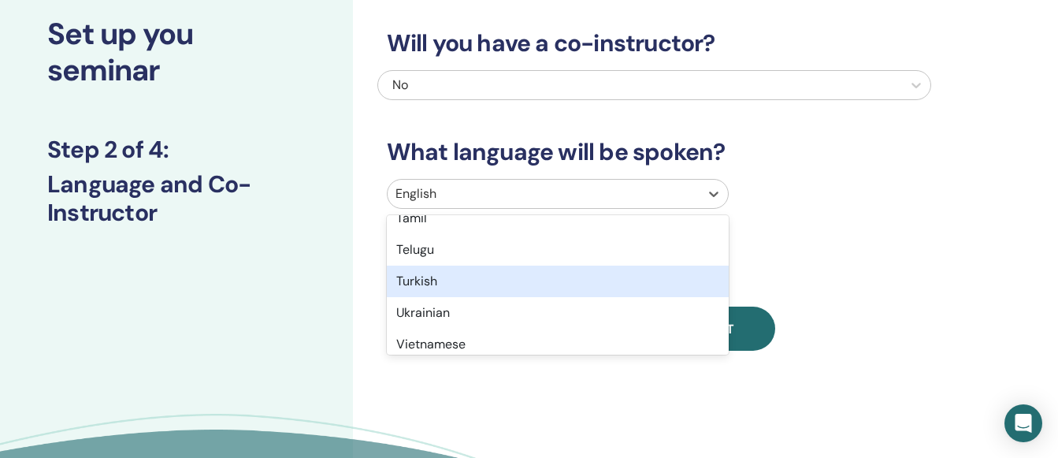
click at [470, 280] on div "Turkish" at bounding box center [558, 282] width 342 height 32
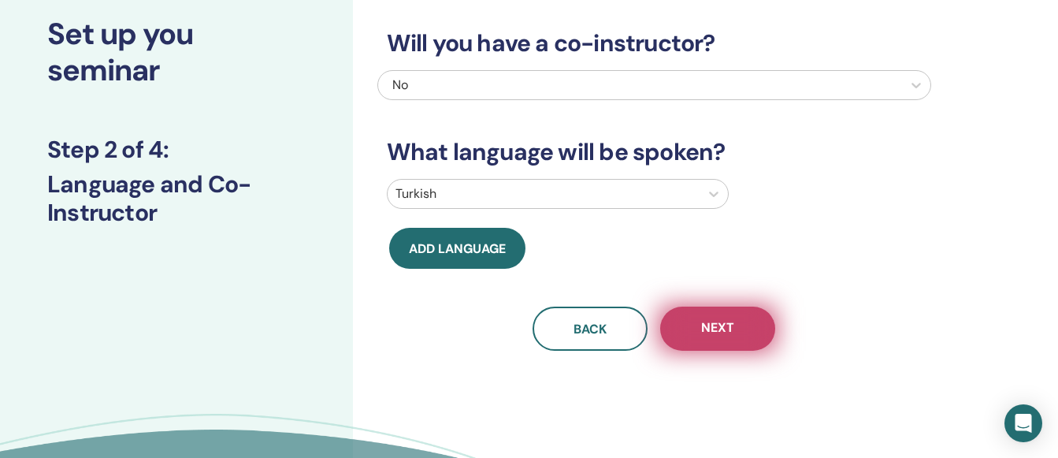
click at [730, 330] on span "Next" at bounding box center [717, 329] width 33 height 20
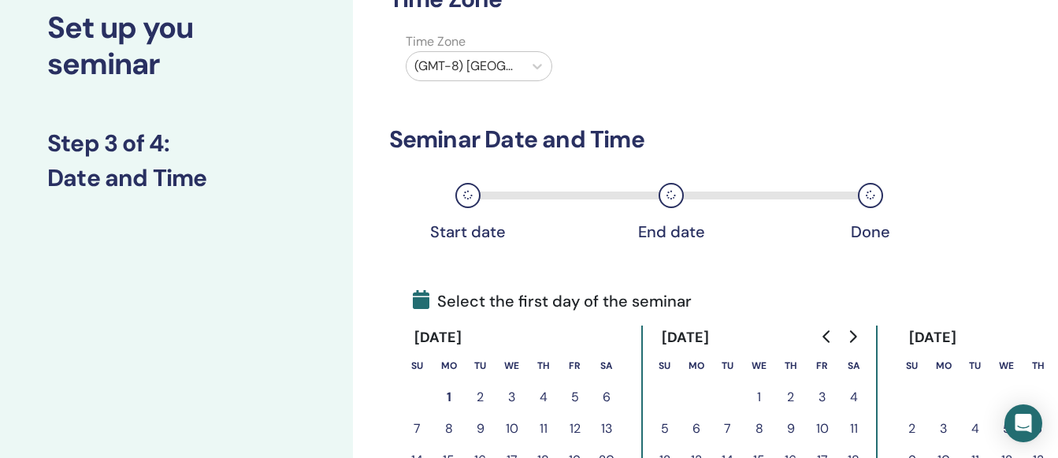
scroll to position [0, 0]
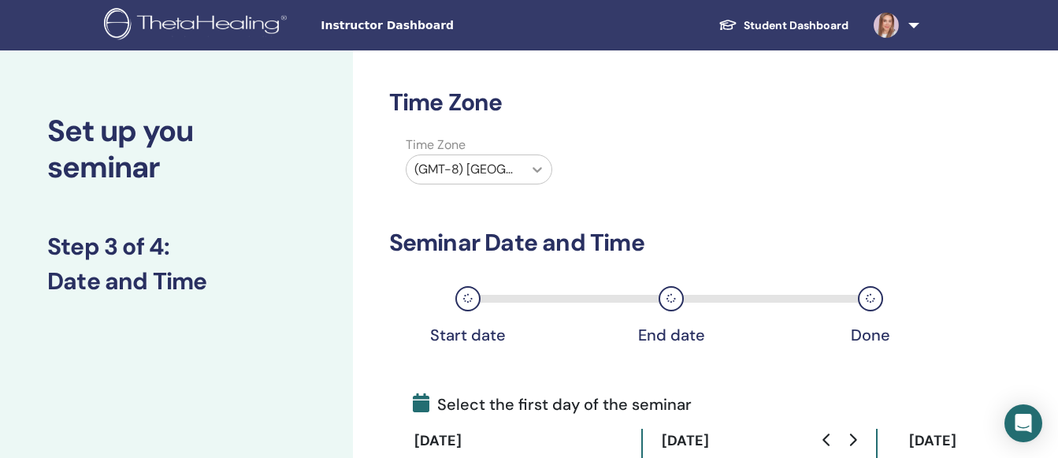
click at [535, 167] on icon at bounding box center [538, 170] width 16 height 16
click at [762, 209] on div "Time Zone Time Zone (GMT-8) [GEOGRAPHIC_DATA]/[US_STATE] Seminar Date and Time …" at bounding box center [654, 428] width 530 height 680
click at [536, 170] on icon at bounding box center [537, 170] width 9 height 6
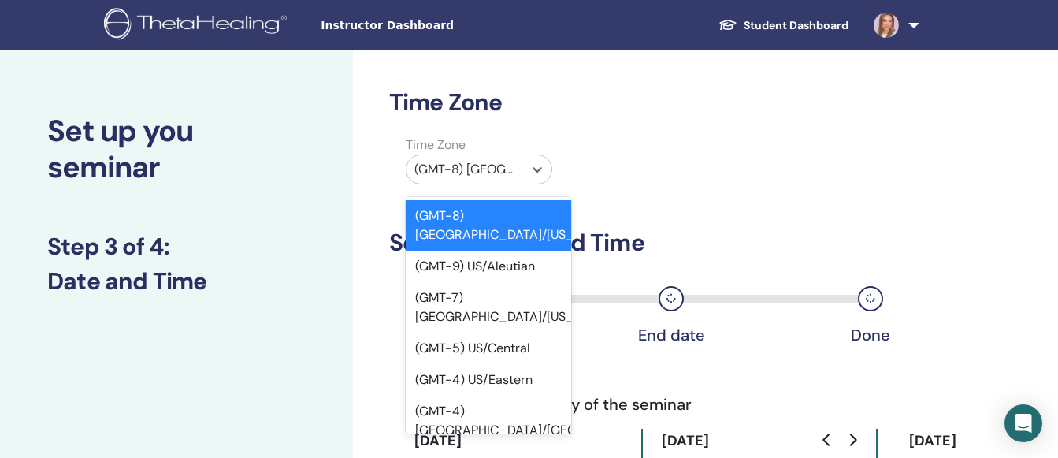
click at [638, 108] on h3 "Time Zone" at bounding box center [654, 102] width 530 height 28
click at [538, 169] on icon at bounding box center [537, 170] width 9 height 6
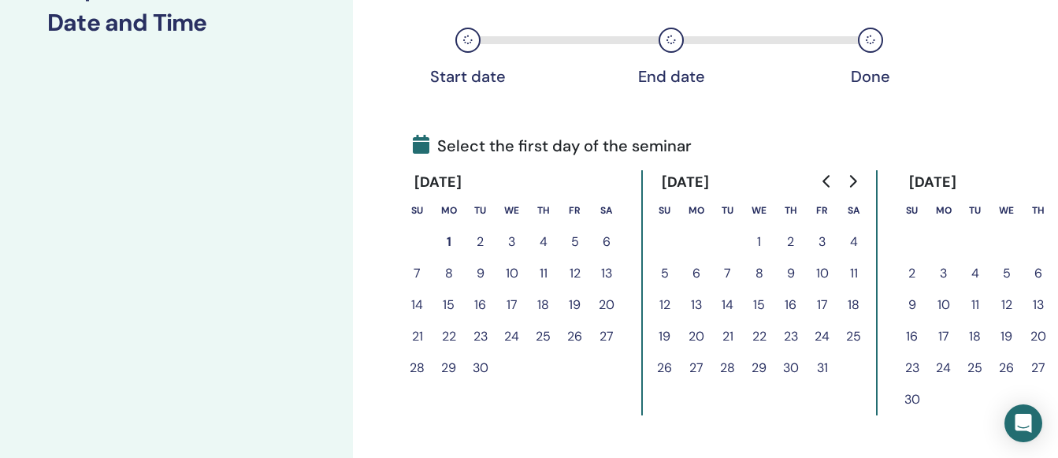
scroll to position [259, 0]
click at [543, 273] on button "11" at bounding box center [544, 273] width 32 height 32
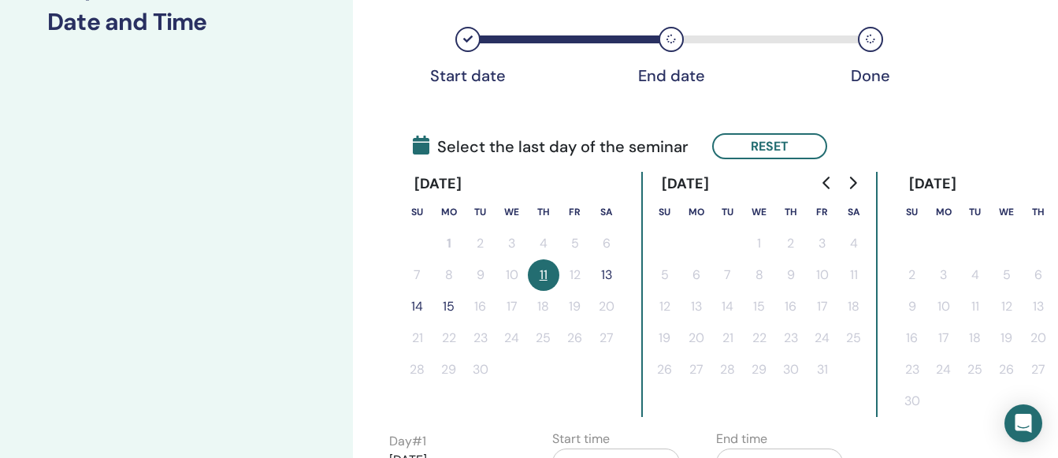
click at [420, 301] on button "14" at bounding box center [418, 307] width 32 height 32
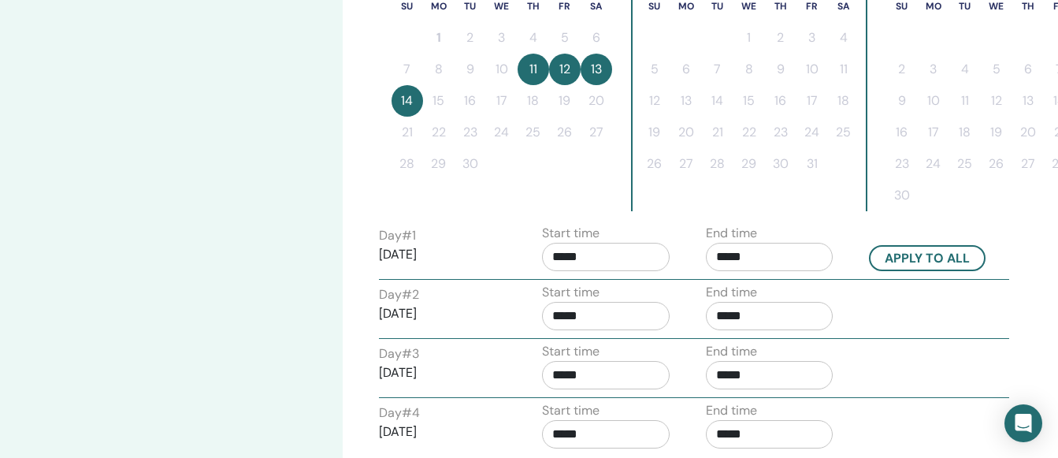
scroll to position [471, 10]
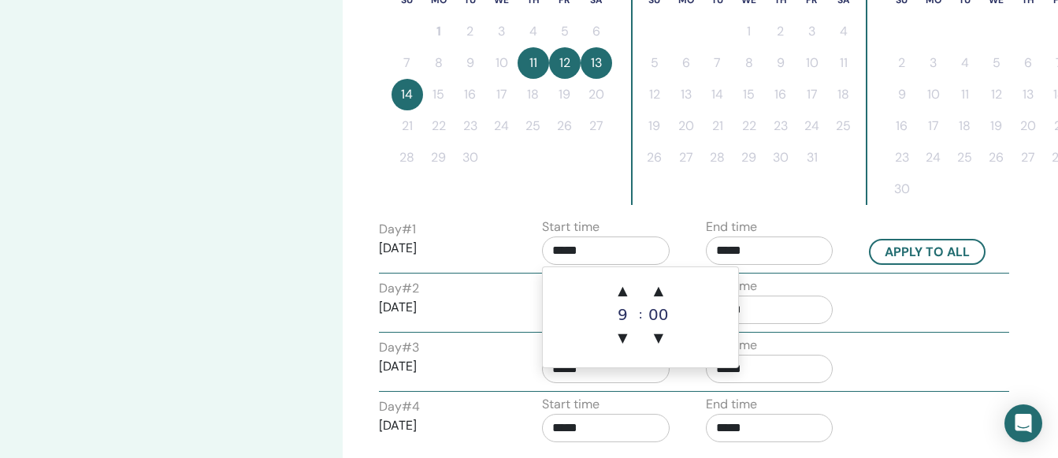
click at [583, 258] on input "*****" at bounding box center [606, 250] width 128 height 28
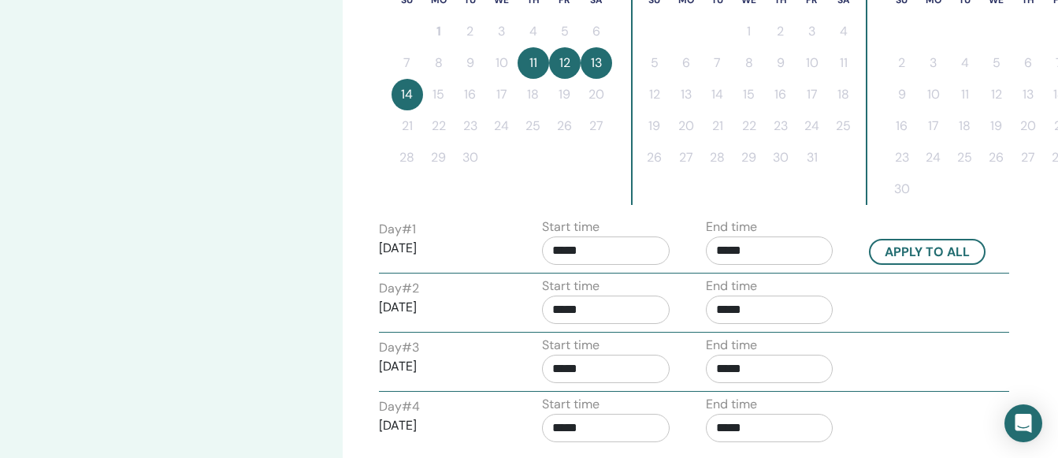
click at [887, 211] on div "Time Zone Time Zone (GMT-8) [GEOGRAPHIC_DATA]/[US_STATE] Seminar Date and Time …" at bounding box center [644, 74] width 530 height 915
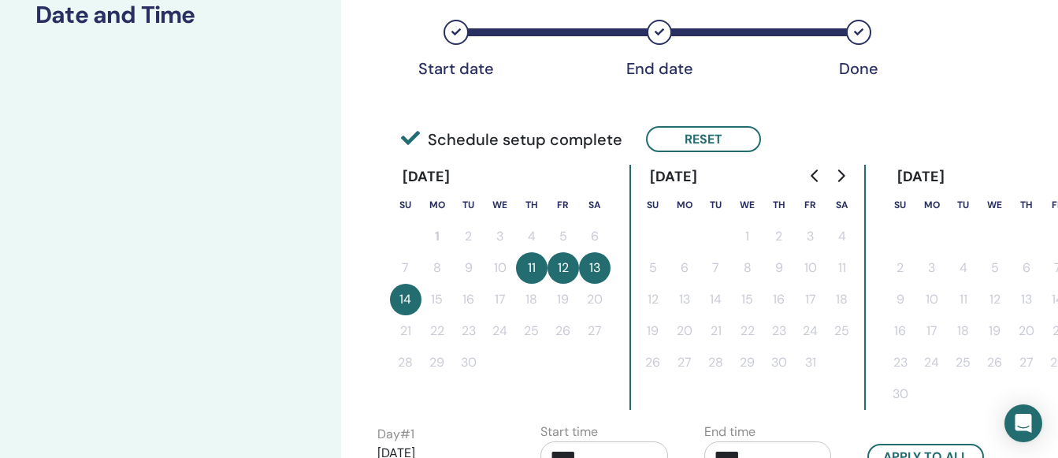
scroll to position [268, 12]
